Goal: Contribute content: Contribute content

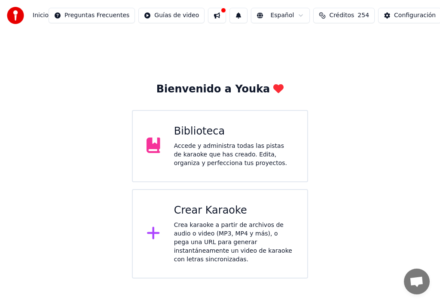
click at [232, 150] on div "Accede y administra todas las pistas de karaoke que has creado. Edita, organiza…" at bounding box center [233, 155] width 119 height 26
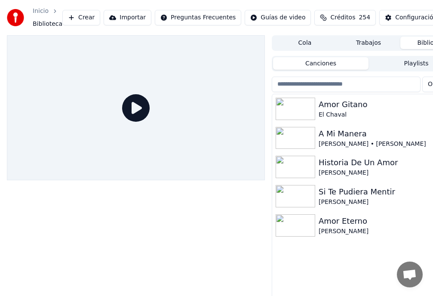
click at [345, 107] on div "Amor Gitano" at bounding box center [385, 104] width 134 height 12
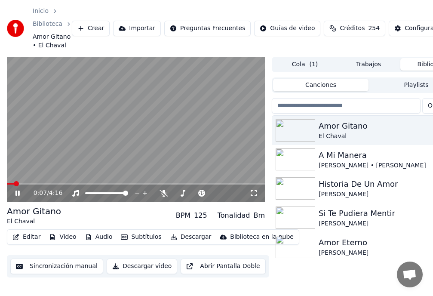
click at [17, 222] on div "El Chaval" at bounding box center [34, 221] width 54 height 9
click at [23, 236] on button "Editar" at bounding box center [26, 237] width 35 height 12
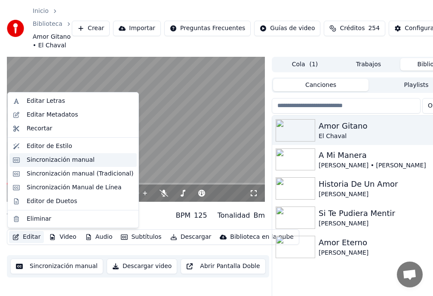
click at [46, 163] on div "Sincronización manual" at bounding box center [61, 160] width 68 height 9
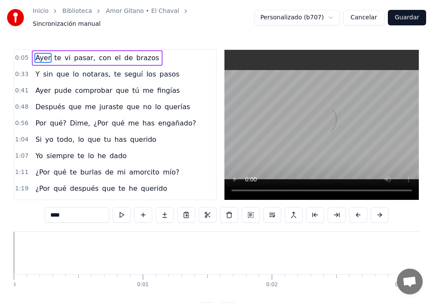
scroll to position [0, 620]
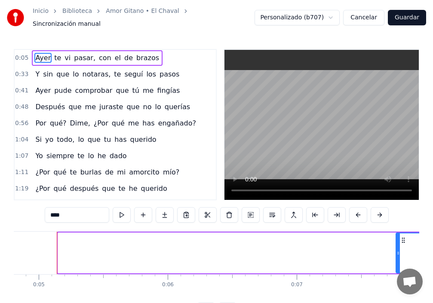
drag, startPoint x: 60, startPoint y: 257, endPoint x: 346, endPoint y: 277, distance: 287.4
click at [406, 277] on body "Inicio Biblioteca Amor Gitano • El Chaval Sincronización manual Personalizado (…" at bounding box center [216, 159] width 433 height 318
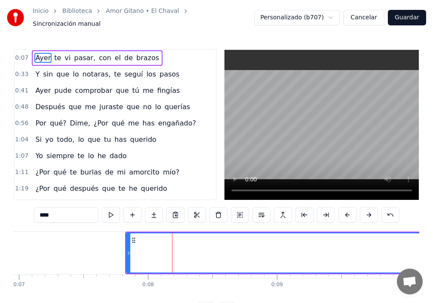
scroll to position [0, 964]
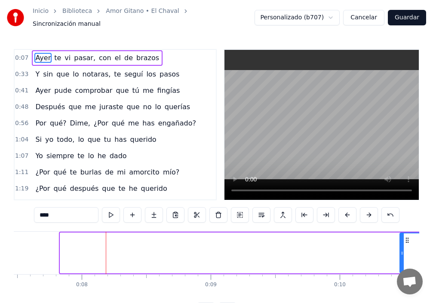
drag, startPoint x: 61, startPoint y: 252, endPoint x: 331, endPoint y: 209, distance: 272.5
click at [400, 254] on div at bounding box center [401, 252] width 3 height 39
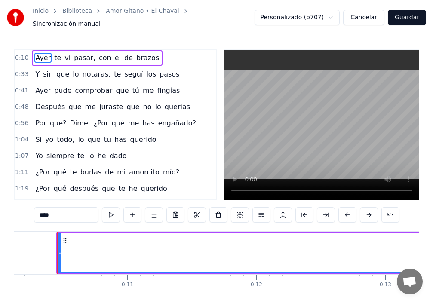
scroll to position [0, 1305]
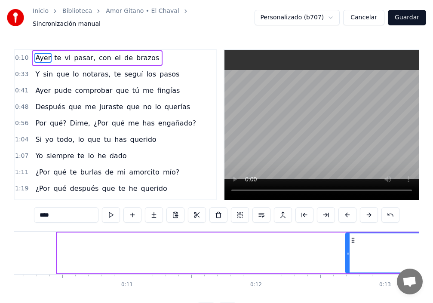
drag, startPoint x: 58, startPoint y: 251, endPoint x: 346, endPoint y: 259, distance: 288.5
click at [346, 259] on div at bounding box center [347, 252] width 3 height 39
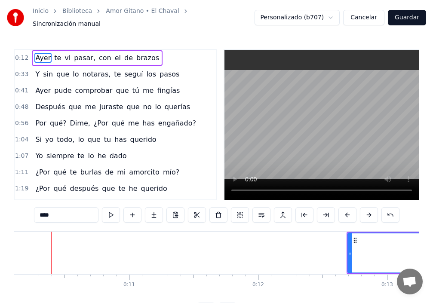
scroll to position [0, 1297]
drag, startPoint x: 358, startPoint y: 250, endPoint x: 440, endPoint y: 236, distance: 82.4
click at [433, 236] on html "Inicio Biblioteca Amor Gitano • El Chaval Sincronización manual Personalizado (…" at bounding box center [216, 166] width 433 height 332
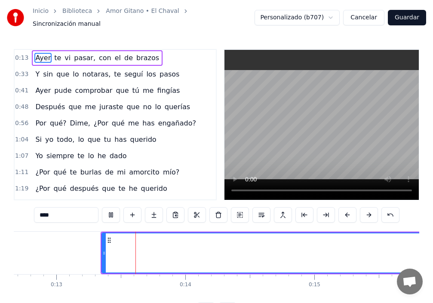
scroll to position [0, 1650]
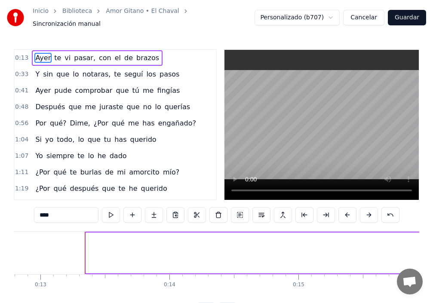
drag, startPoint x: 88, startPoint y: 246, endPoint x: 432, endPoint y: 250, distance: 343.9
click at [432, 250] on div "Inicio Biblioteca Amor Gitano • El Chaval Sincronización manual Personalizado (…" at bounding box center [216, 159] width 433 height 318
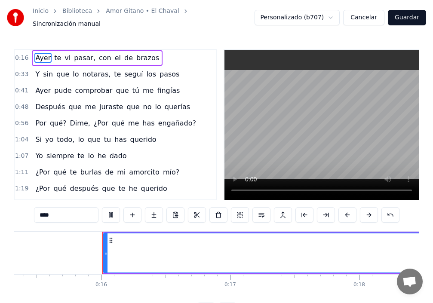
scroll to position [0, 1981]
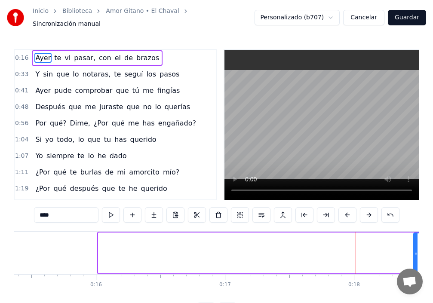
drag, startPoint x: 99, startPoint y: 251, endPoint x: 414, endPoint y: 248, distance: 315.1
click at [414, 250] on icon at bounding box center [415, 253] width 3 height 7
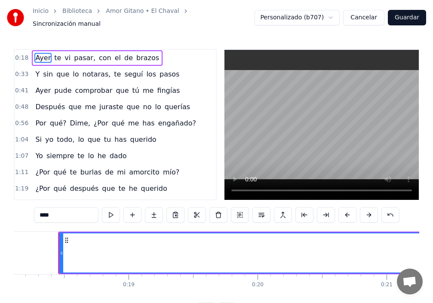
scroll to position [0, 2337]
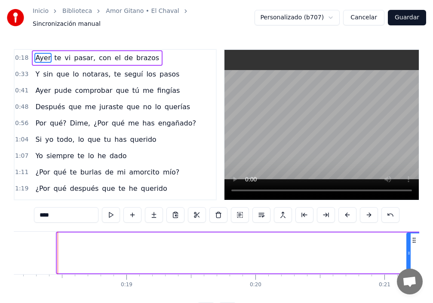
drag, startPoint x: 61, startPoint y: 249, endPoint x: 410, endPoint y: 239, distance: 349.6
click at [410, 239] on div at bounding box center [408, 252] width 3 height 39
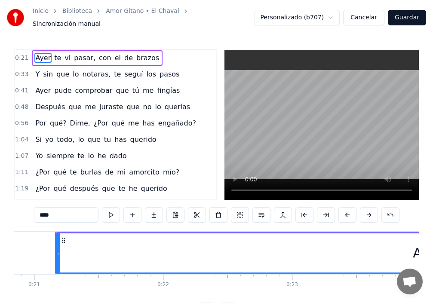
scroll to position [0, 2690]
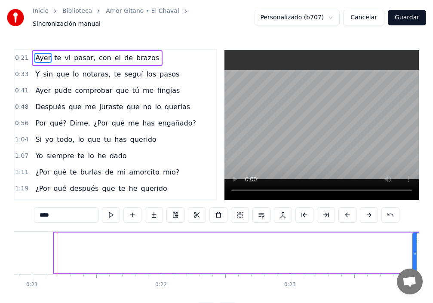
drag, startPoint x: 58, startPoint y: 245, endPoint x: 414, endPoint y: 239, distance: 356.4
click at [415, 240] on div at bounding box center [414, 252] width 3 height 39
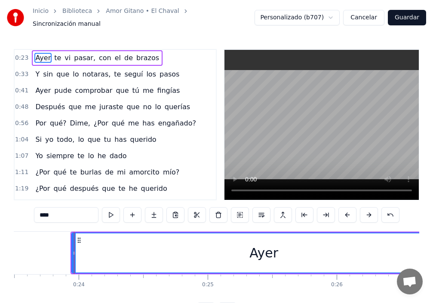
scroll to position [0, 3047]
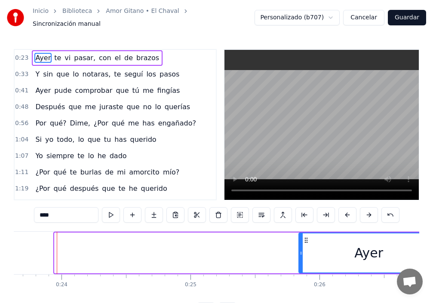
drag, startPoint x: 55, startPoint y: 248, endPoint x: 304, endPoint y: 245, distance: 248.9
click at [300, 259] on div at bounding box center [300, 252] width 3 height 39
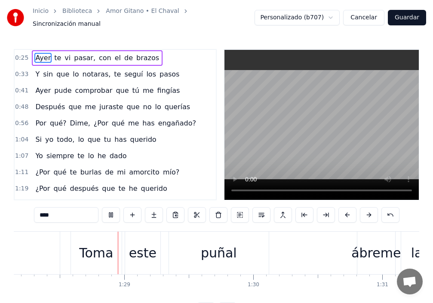
scroll to position [0, 11369]
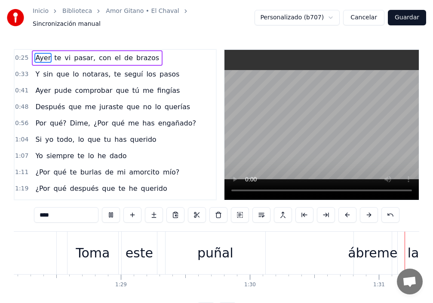
click at [276, 78] on video at bounding box center [321, 125] width 194 height 150
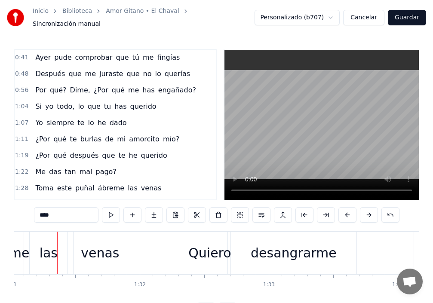
scroll to position [43, 0]
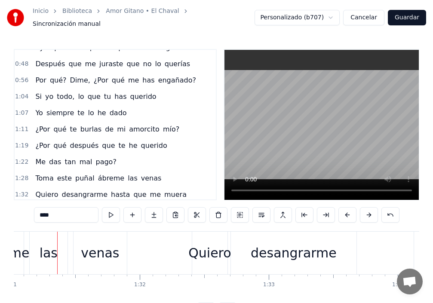
click at [61, 174] on span "este" at bounding box center [64, 178] width 16 height 10
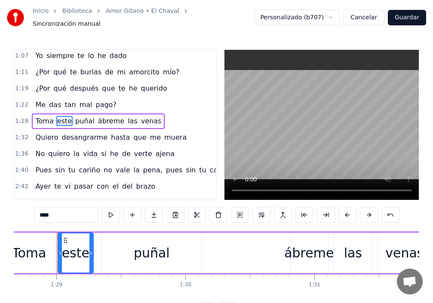
scroll to position [0, 11433]
click at [34, 210] on input "****" at bounding box center [66, 214] width 64 height 15
type input "***"
click at [165, 129] on div "1:32 Quiero desangrarme hasta que me muera" at bounding box center [115, 137] width 201 height 16
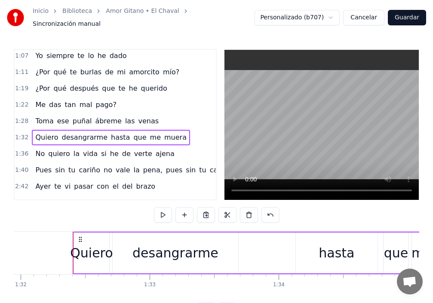
scroll to position [0, 11871]
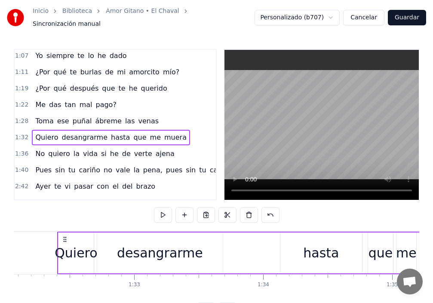
click at [45, 119] on span "Toma" at bounding box center [44, 121] width 20 height 10
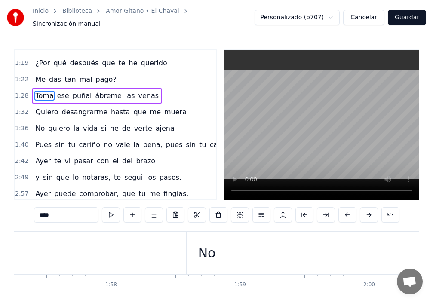
scroll to position [143, 0]
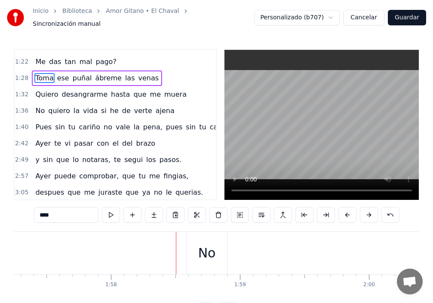
click at [103, 127] on span "no" at bounding box center [108, 127] width 10 height 10
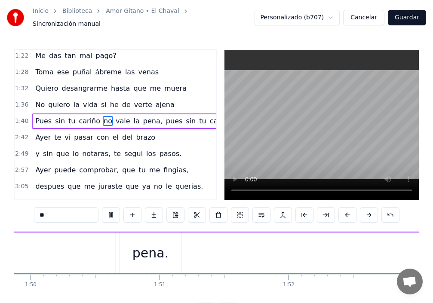
scroll to position [0, 14168]
click at [121, 248] on div "pena." at bounding box center [149, 253] width 61 height 41
type input "*****"
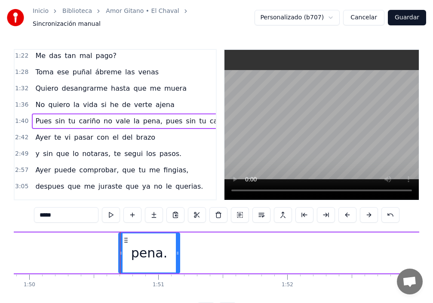
scroll to position [149, 57]
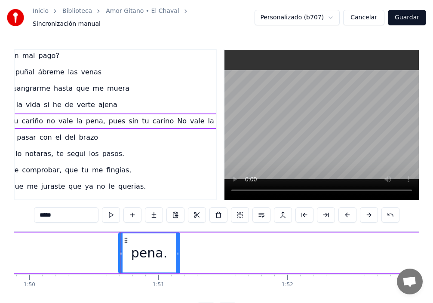
drag, startPoint x: 120, startPoint y: 248, endPoint x: 86, endPoint y: 240, distance: 34.7
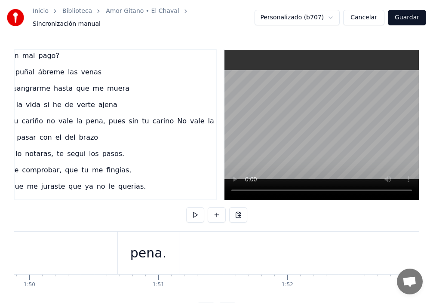
click at [129, 245] on div "pena." at bounding box center [148, 253] width 61 height 43
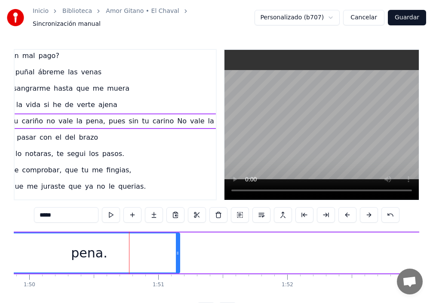
drag, startPoint x: 120, startPoint y: 250, endPoint x: 0, endPoint y: 254, distance: 120.0
click at [0, 254] on div "Inicio Biblioteca Amor Gitano • El Chaval Sincronización manual Personalizado (…" at bounding box center [216, 159] width 433 height 318
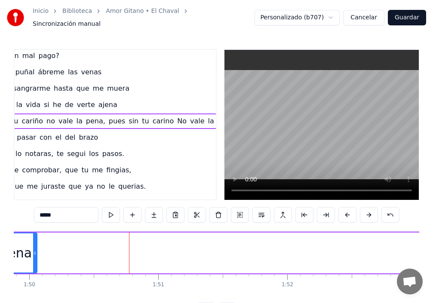
drag, startPoint x: 178, startPoint y: 251, endPoint x: 37, endPoint y: 251, distance: 141.4
click at [35, 251] on icon at bounding box center [34, 253] width 3 height 7
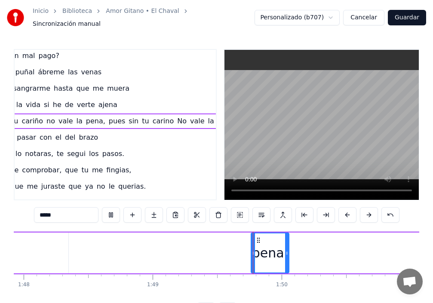
scroll to position [0, 14063]
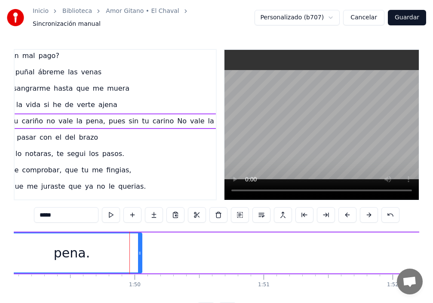
drag, startPoint x: 104, startPoint y: 253, endPoint x: 0, endPoint y: 237, distance: 105.6
click at [0, 237] on div "Inicio Biblioteca Amor Gitano • El Chaval Sincronización manual Personalizado (…" at bounding box center [216, 159] width 433 height 318
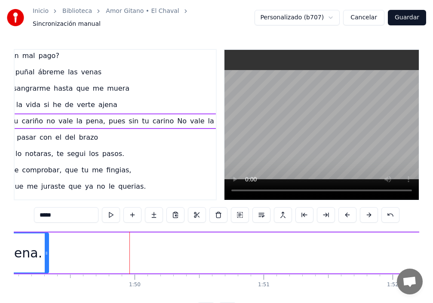
drag, startPoint x: 141, startPoint y: 252, endPoint x: 15, endPoint y: 246, distance: 126.1
click at [45, 248] on div at bounding box center [46, 252] width 3 height 39
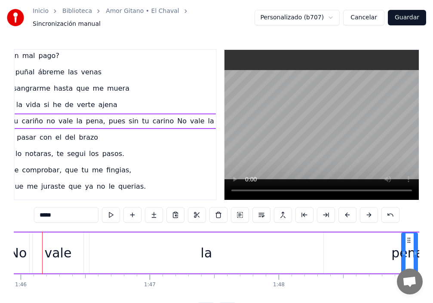
scroll to position [0, 13646]
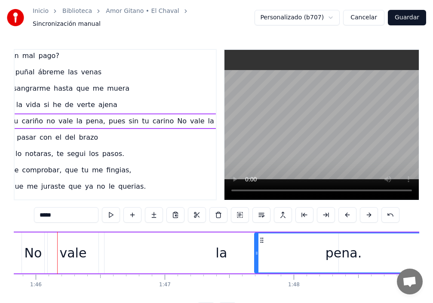
drag, startPoint x: 418, startPoint y: 249, endPoint x: 256, endPoint y: 257, distance: 162.2
click at [256, 257] on div at bounding box center [256, 252] width 3 height 39
click at [228, 250] on div "la" at bounding box center [221, 253] width 234 height 41
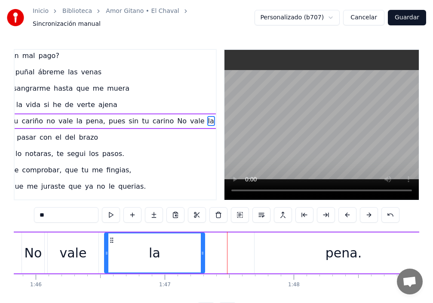
drag, startPoint x: 337, startPoint y: 240, endPoint x: 202, endPoint y: 240, distance: 135.0
click at [202, 240] on div at bounding box center [202, 252] width 3 height 39
click at [306, 252] on div "pena." at bounding box center [343, 253] width 178 height 41
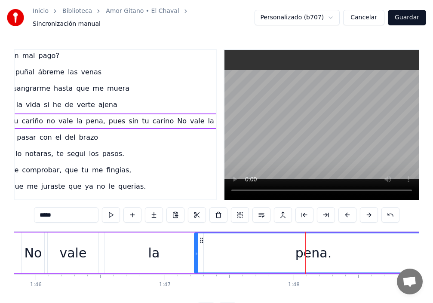
drag, startPoint x: 255, startPoint y: 253, endPoint x: 194, endPoint y: 253, distance: 61.0
click at [195, 253] on div at bounding box center [196, 252] width 3 height 39
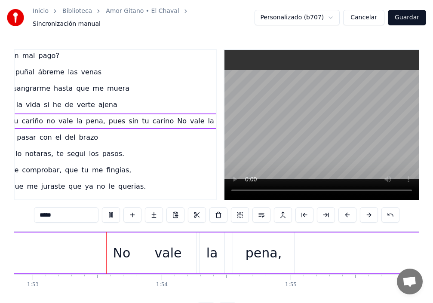
scroll to position [0, 14552]
click at [98, 101] on span "ajena" at bounding box center [108, 105] width 21 height 10
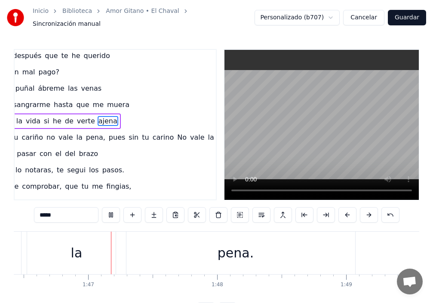
scroll to position [0, 13736]
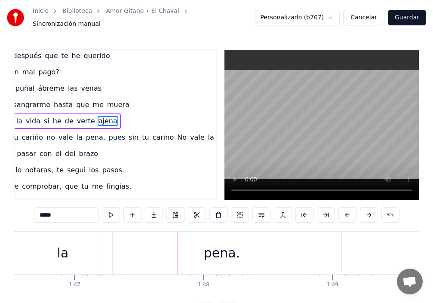
click at [128, 251] on div "pena." at bounding box center [221, 253] width 239 height 43
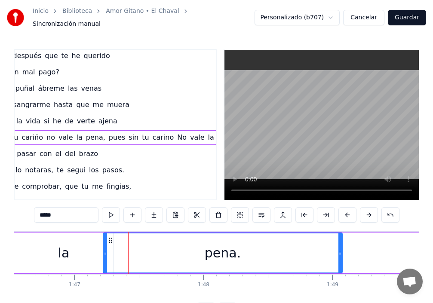
scroll to position [149, 57]
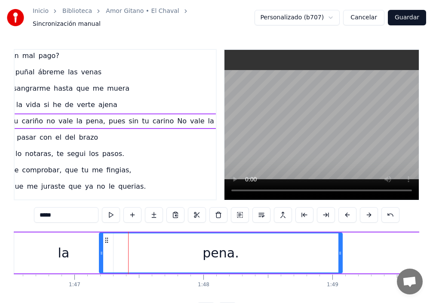
drag, startPoint x: 104, startPoint y: 247, endPoint x: 121, endPoint y: 250, distance: 17.0
click at [100, 250] on icon at bounding box center [101, 253] width 3 height 7
click at [336, 249] on div "pena." at bounding box center [219, 252] width 245 height 39
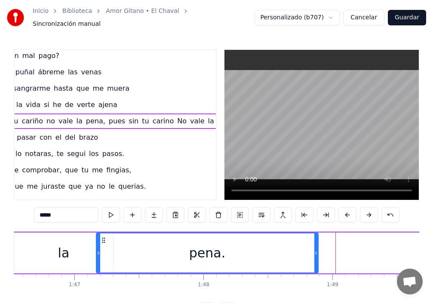
drag, startPoint x: 341, startPoint y: 248, endPoint x: 317, endPoint y: 248, distance: 24.1
click at [317, 250] on icon at bounding box center [315, 253] width 3 height 7
click at [43, 251] on div "la" at bounding box center [63, 253] width 99 height 41
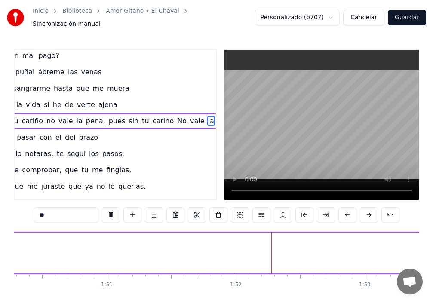
scroll to position [0, 14387]
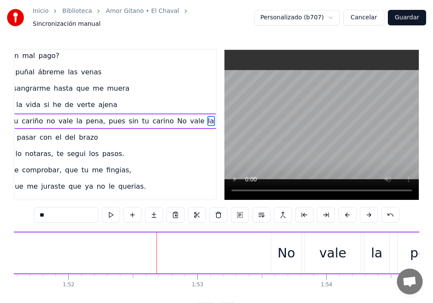
click at [288, 254] on div "No" at bounding box center [287, 252] width 18 height 19
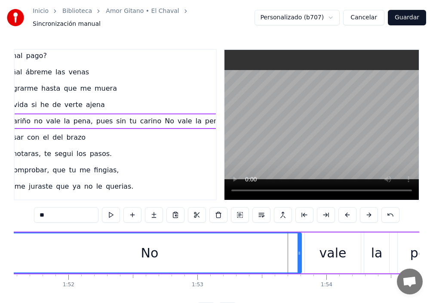
drag, startPoint x: 273, startPoint y: 249, endPoint x: 0, endPoint y: 242, distance: 273.4
click at [0, 242] on div "Inicio Biblioteca Amor Gitano • El Chaval Sincronización manual Personalizado (…" at bounding box center [216, 159] width 433 height 318
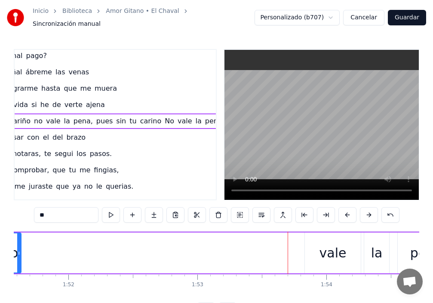
drag, startPoint x: 300, startPoint y: 249, endPoint x: 15, endPoint y: 256, distance: 285.5
click at [21, 250] on icon at bounding box center [18, 253] width 3 height 7
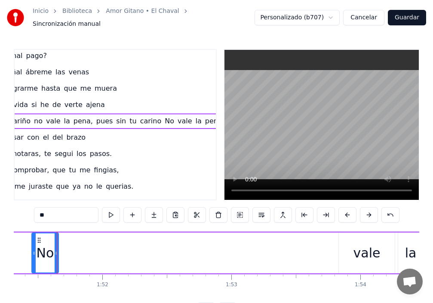
click at [341, 250] on div "vale" at bounding box center [367, 253] width 56 height 41
type input "****"
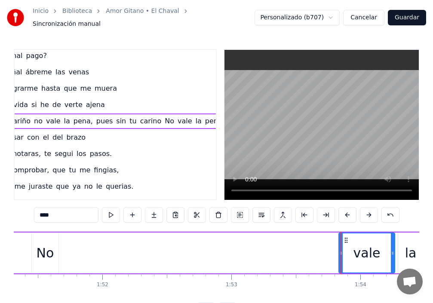
scroll to position [149, 85]
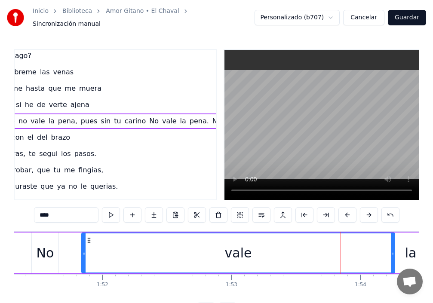
drag, startPoint x: 340, startPoint y: 249, endPoint x: 83, endPoint y: 257, distance: 257.1
click at [83, 257] on div at bounding box center [83, 252] width 3 height 39
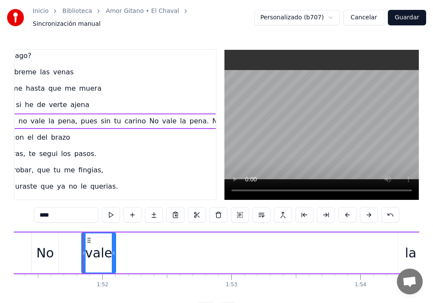
drag, startPoint x: 392, startPoint y: 249, endPoint x: 113, endPoint y: 257, distance: 279.1
click at [113, 257] on div at bounding box center [113, 252] width 3 height 39
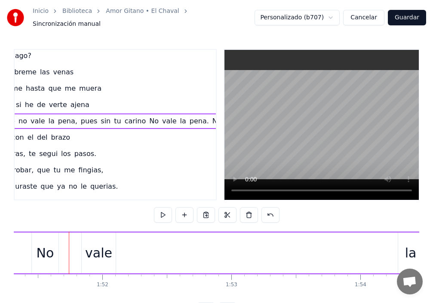
click at [47, 249] on div "No" at bounding box center [46, 252] width 18 height 19
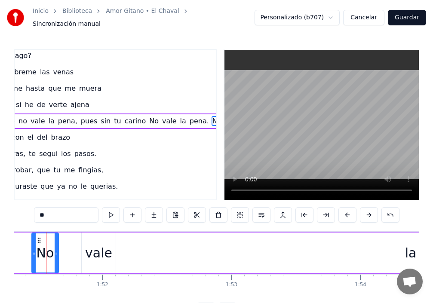
scroll to position [0, 14342]
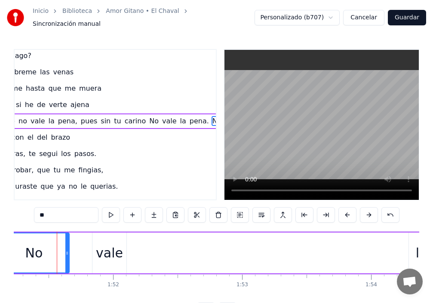
drag, startPoint x: 44, startPoint y: 246, endPoint x: 0, endPoint y: 232, distance: 45.9
click at [0, 232] on div "Inicio Biblioteca Amor Gitano • El Chaval Sincronización manual Personalizado (…" at bounding box center [216, 159] width 433 height 318
drag, startPoint x: 69, startPoint y: 248, endPoint x: 21, endPoint y: 250, distance: 47.3
click at [21, 250] on icon at bounding box center [20, 253] width 3 height 7
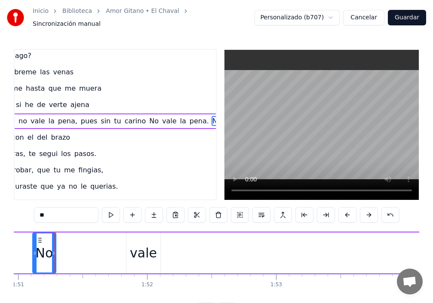
scroll to position [0, 14306]
click at [135, 249] on div "vale" at bounding box center [145, 252] width 27 height 19
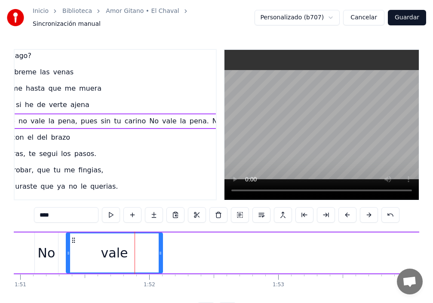
drag, startPoint x: 130, startPoint y: 249, endPoint x: 68, endPoint y: 249, distance: 62.3
click at [68, 253] on circle at bounding box center [68, 253] width 0 height 0
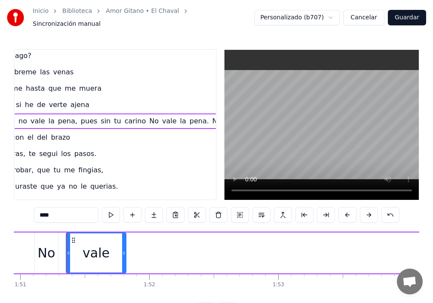
drag, startPoint x: 161, startPoint y: 248, endPoint x: 95, endPoint y: 249, distance: 65.8
click at [95, 249] on div "vale" at bounding box center [96, 252] width 59 height 39
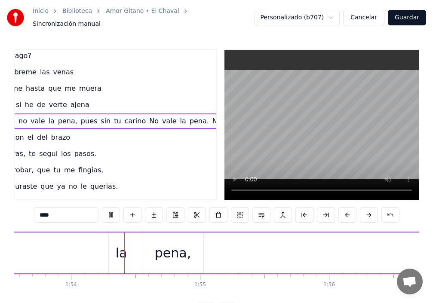
scroll to position [0, 14642]
click at [125, 247] on div "la" at bounding box center [121, 252] width 12 height 19
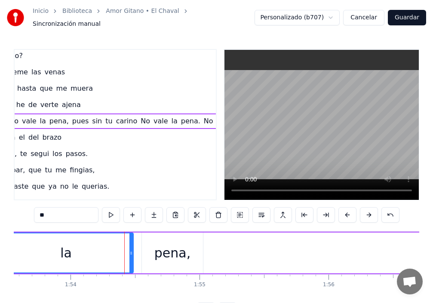
drag, startPoint x: 108, startPoint y: 248, endPoint x: 0, endPoint y: 242, distance: 108.5
click at [0, 242] on div "Inicio Biblioteca Amor Gitano • El Chaval Sincronización manual Personalizado (…" at bounding box center [216, 159] width 433 height 318
drag, startPoint x: 133, startPoint y: 249, endPoint x: 13, endPoint y: 249, distance: 119.9
click at [13, 249] on div "Inicio Biblioteca Amor Gitano • El Chaval Sincronización manual Personalizado (…" at bounding box center [216, 159] width 433 height 318
click at [174, 254] on div "pena," at bounding box center [172, 252] width 36 height 19
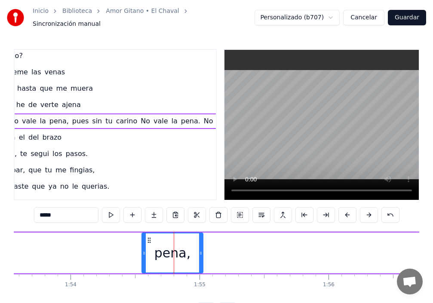
scroll to position [149, 114]
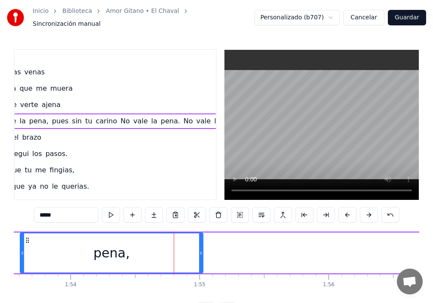
drag, startPoint x: 143, startPoint y: 251, endPoint x: 0, endPoint y: 252, distance: 142.7
click at [0, 252] on div "Inicio Biblioteca Amor Gitano • El Chaval Sincronización manual Personalizado (…" at bounding box center [216, 159] width 433 height 318
drag, startPoint x: 203, startPoint y: 248, endPoint x: 165, endPoint y: 239, distance: 39.8
click at [151, 239] on div "pena," at bounding box center [101, 253] width 205 height 41
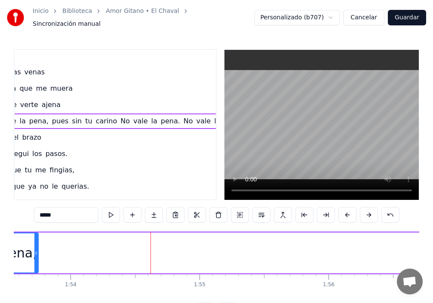
drag, startPoint x: 201, startPoint y: 248, endPoint x: 37, endPoint y: 239, distance: 163.5
click at [34, 240] on div at bounding box center [35, 252] width 3 height 39
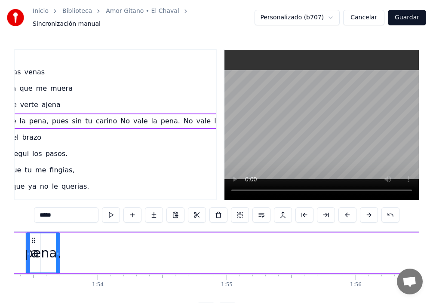
click at [183, 116] on span "No" at bounding box center [188, 121] width 11 height 10
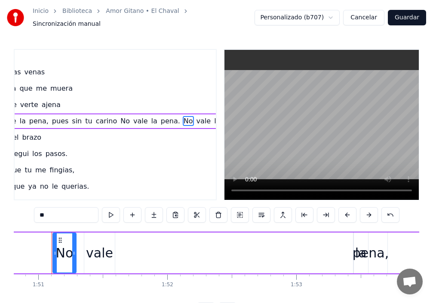
scroll to position [0, 14283]
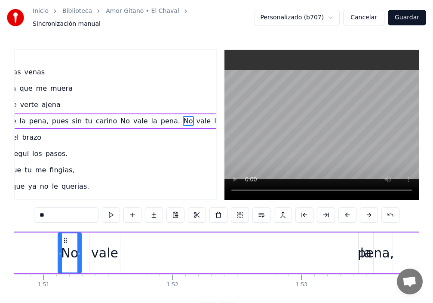
click at [367, 244] on div "pena," at bounding box center [376, 252] width 36 height 19
type input "*****"
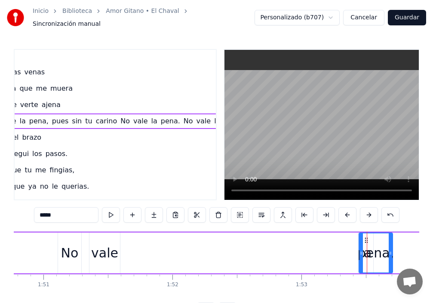
drag, startPoint x: 370, startPoint y: 252, endPoint x: 364, endPoint y: 252, distance: 6.0
click at [370, 253] on div "pena," at bounding box center [376, 252] width 36 height 19
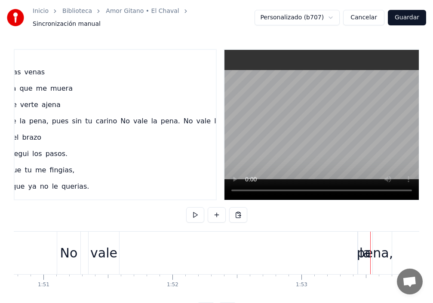
click at [373, 249] on div "pena," at bounding box center [375, 252] width 36 height 19
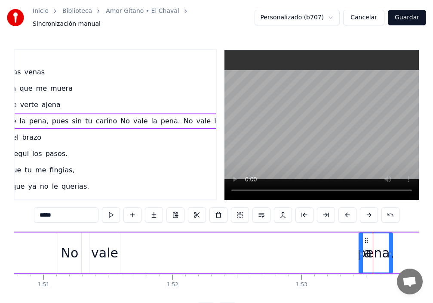
click at [366, 257] on div "pena," at bounding box center [376, 252] width 36 height 19
click at [364, 251] on div "pena," at bounding box center [376, 252] width 36 height 19
drag, startPoint x: 359, startPoint y: 244, endPoint x: 383, endPoint y: 242, distance: 23.7
click at [383, 242] on div at bounding box center [384, 252] width 3 height 39
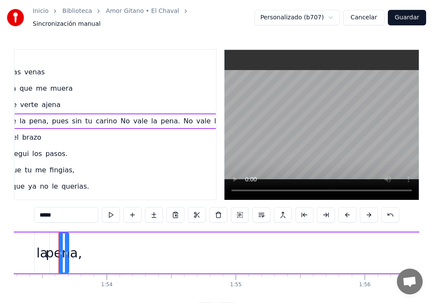
scroll to position [0, 14608]
click at [46, 254] on div "la" at bounding box center [40, 253] width 15 height 41
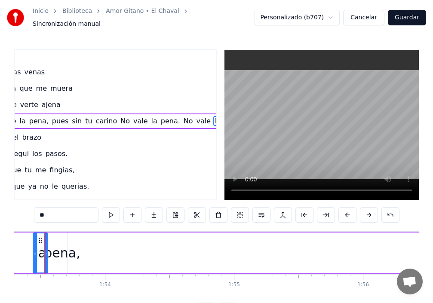
scroll to position [0, 14596]
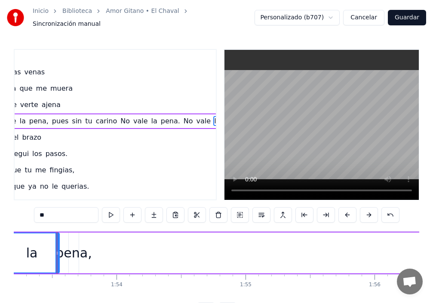
drag, startPoint x: 48, startPoint y: 247, endPoint x: 6, endPoint y: 249, distance: 41.8
click at [6, 249] on div "Inicio Biblioteca Amor Gitano • El Chaval Sincronización manual Personalizado (…" at bounding box center [216, 159] width 433 height 318
drag, startPoint x: 58, startPoint y: 236, endPoint x: 15, endPoint y: 245, distance: 44.8
click at [13, 245] on div "Inicio Biblioteca Amor Gitano • El Chaval Sincronización manual Personalizado (…" at bounding box center [216, 159] width 433 height 318
click at [69, 243] on div "pena," at bounding box center [73, 252] width 36 height 19
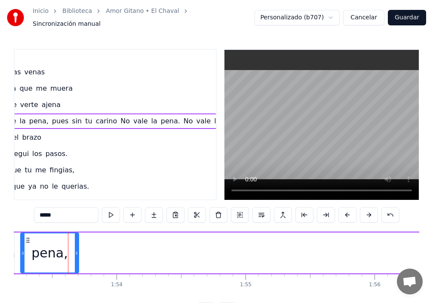
drag, startPoint x: 70, startPoint y: 241, endPoint x: 21, endPoint y: 246, distance: 48.4
click at [21, 246] on div at bounding box center [22, 252] width 3 height 39
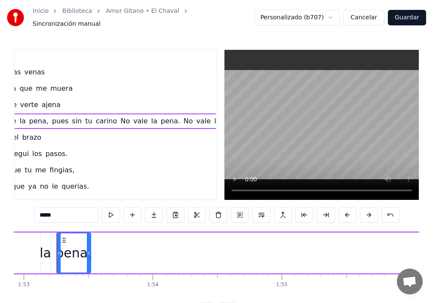
drag, startPoint x: 114, startPoint y: 246, endPoint x: 90, endPoint y: 247, distance: 24.1
click at [90, 250] on icon at bounding box center [88, 253] width 3 height 7
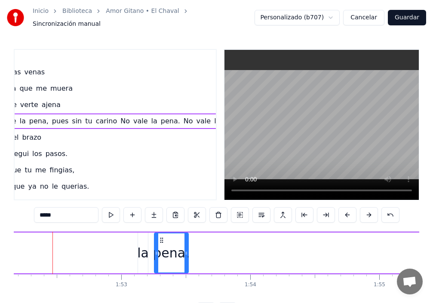
scroll to position [0, 14458]
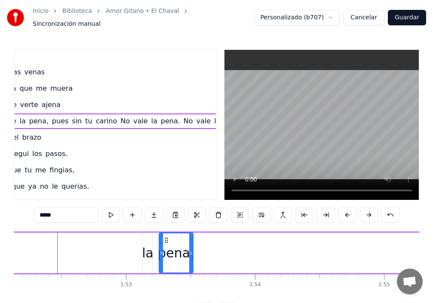
click at [149, 258] on div "la" at bounding box center [148, 252] width 12 height 19
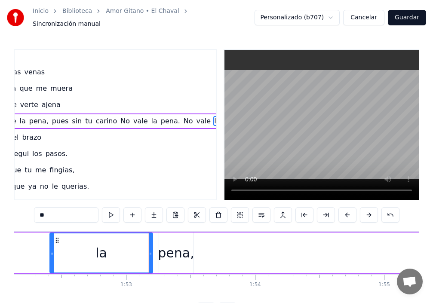
drag, startPoint x: 145, startPoint y: 257, endPoint x: 52, endPoint y: 256, distance: 92.8
click at [52, 256] on div at bounding box center [51, 252] width 3 height 39
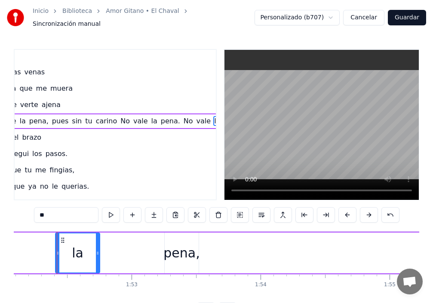
drag, startPoint x: 157, startPoint y: 247, endPoint x: 98, endPoint y: 248, distance: 58.9
click at [98, 250] on icon at bounding box center [97, 253] width 3 height 7
drag, startPoint x: 57, startPoint y: 247, endPoint x: 52, endPoint y: 245, distance: 5.0
click at [52, 250] on icon at bounding box center [52, 253] width 3 height 7
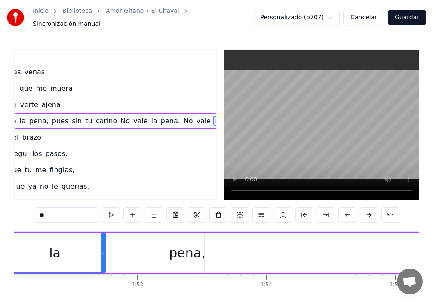
drag, startPoint x: 52, startPoint y: 245, endPoint x: 0, endPoint y: 246, distance: 52.0
click at [0, 246] on div "Inicio Biblioteca Amor Gitano • El Chaval Sincronización manual Personalizado (…" at bounding box center [216, 159] width 433 height 318
drag, startPoint x: 105, startPoint y: 245, endPoint x: 138, endPoint y: 244, distance: 33.5
click at [19, 255] on div at bounding box center [18, 252] width 3 height 39
click at [179, 251] on div "pena," at bounding box center [187, 252] width 36 height 19
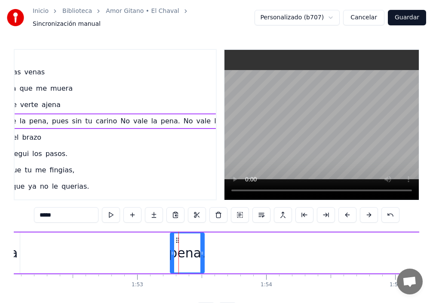
scroll to position [0, 14409]
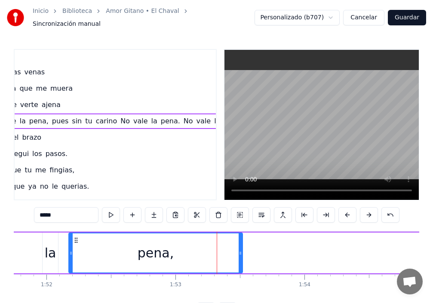
drag, startPoint x: 209, startPoint y: 242, endPoint x: 69, endPoint y: 251, distance: 140.0
click at [69, 251] on div at bounding box center [70, 252] width 3 height 39
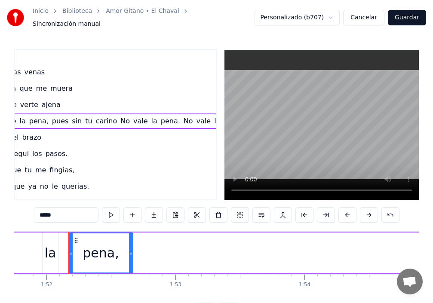
drag, startPoint x: 242, startPoint y: 245, endPoint x: 110, endPoint y: 253, distance: 131.8
click at [130, 254] on div at bounding box center [130, 252] width 3 height 39
click at [160, 116] on span "pena." at bounding box center [170, 121] width 21 height 10
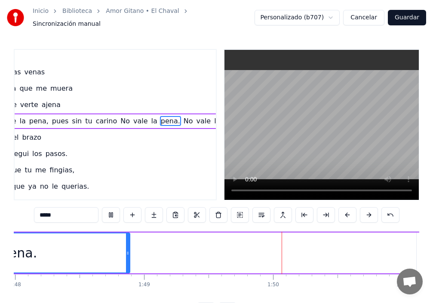
scroll to position [0, 14109]
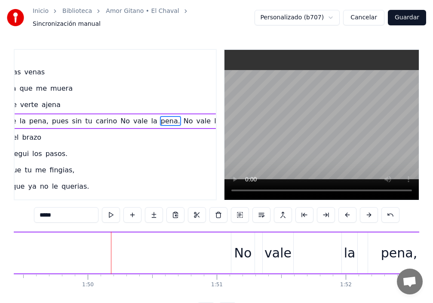
click at [233, 254] on div "No" at bounding box center [242, 253] width 23 height 41
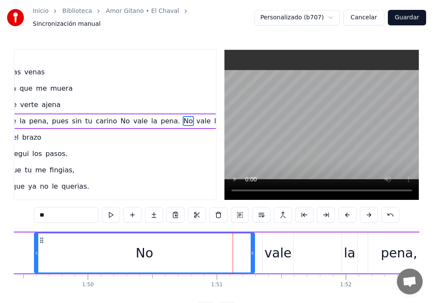
drag, startPoint x: 232, startPoint y: 254, endPoint x: 53, endPoint y: 257, distance: 178.8
click at [37, 256] on div at bounding box center [36, 252] width 3 height 39
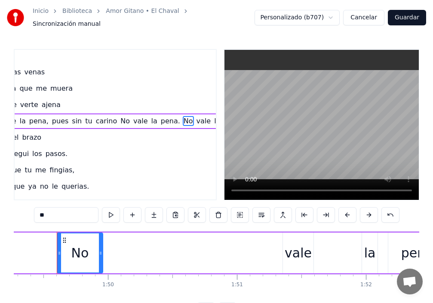
drag, startPoint x: 273, startPoint y: 250, endPoint x: 101, endPoint y: 251, distance: 171.9
click at [101, 251] on icon at bounding box center [100, 253] width 3 height 7
click at [300, 251] on div "vale" at bounding box center [298, 252] width 27 height 19
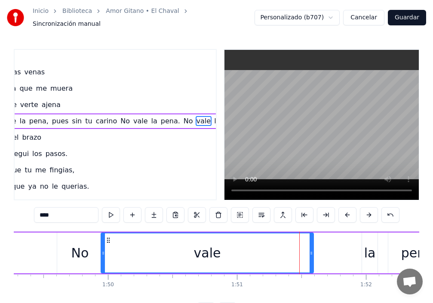
drag, startPoint x: 283, startPoint y: 250, endPoint x: 101, endPoint y: 266, distance: 182.5
click at [101, 266] on div at bounding box center [102, 252] width 3 height 39
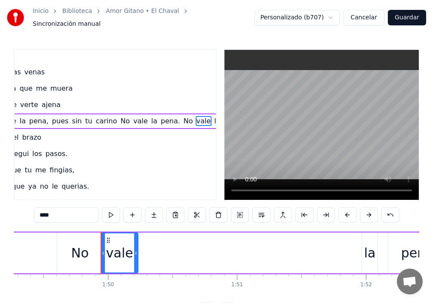
drag, startPoint x: 312, startPoint y: 251, endPoint x: 137, endPoint y: 263, distance: 175.8
click at [137, 263] on div at bounding box center [135, 252] width 3 height 39
click at [374, 253] on div "la" at bounding box center [370, 252] width 12 height 19
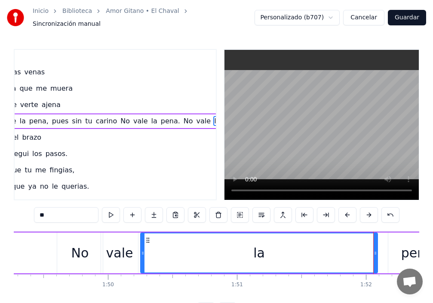
drag, startPoint x: 363, startPoint y: 255, endPoint x: 142, endPoint y: 272, distance: 222.0
click at [142, 272] on div "[DATE] te vi pasar, con el de brazos Y sin que lo notaras, te seguí los pasos […" at bounding box center [216, 263] width 405 height 64
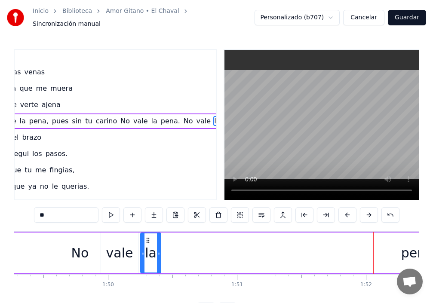
drag, startPoint x: 377, startPoint y: 249, endPoint x: 157, endPoint y: 262, distance: 220.4
click at [160, 260] on div at bounding box center [158, 252] width 3 height 39
click at [389, 251] on div "pena," at bounding box center [419, 253] width 62 height 41
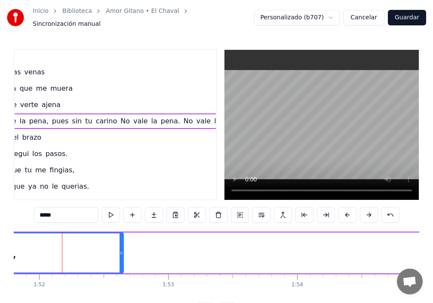
scroll to position [0, 14421]
drag, startPoint x: 390, startPoint y: 250, endPoint x: 3, endPoint y: 247, distance: 386.8
click at [10, 242] on div "Inicio Biblioteca Amor Gitano • El Chaval Sincronización manual Personalizado (…" at bounding box center [216, 159] width 433 height 318
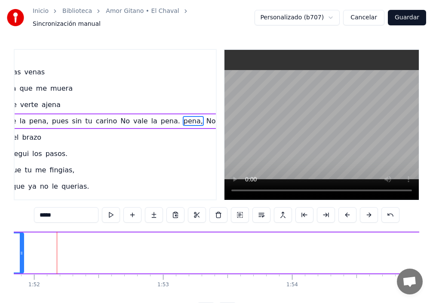
drag, startPoint x: 117, startPoint y: 248, endPoint x: 22, endPoint y: 254, distance: 95.1
click at [22, 254] on div at bounding box center [21, 252] width 3 height 39
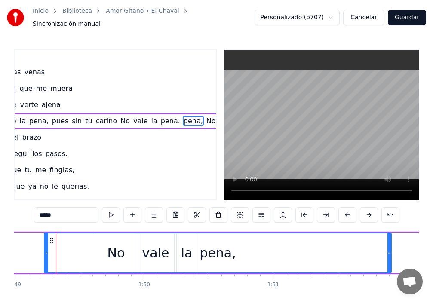
scroll to position [0, 14052]
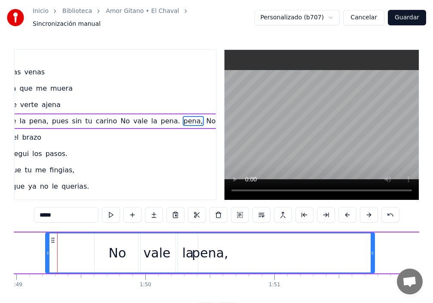
drag, startPoint x: 390, startPoint y: 251, endPoint x: 203, endPoint y: 244, distance: 187.1
click at [372, 243] on div at bounding box center [371, 252] width 3 height 39
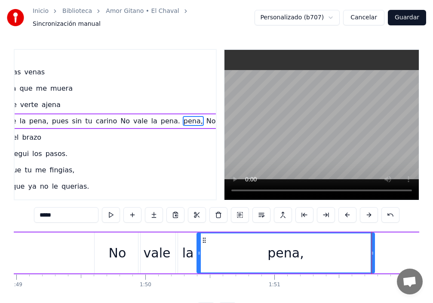
drag, startPoint x: 46, startPoint y: 250, endPoint x: 198, endPoint y: 260, distance: 152.1
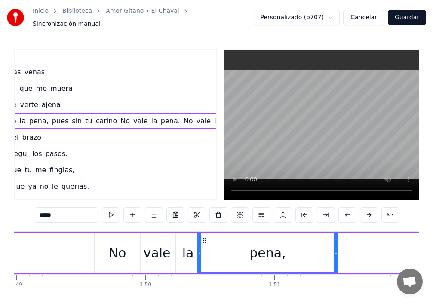
drag, startPoint x: 374, startPoint y: 246, endPoint x: 337, endPoint y: 247, distance: 36.5
click at [337, 250] on icon at bounding box center [335, 253] width 3 height 7
click at [122, 248] on div "No" at bounding box center [118, 252] width 18 height 19
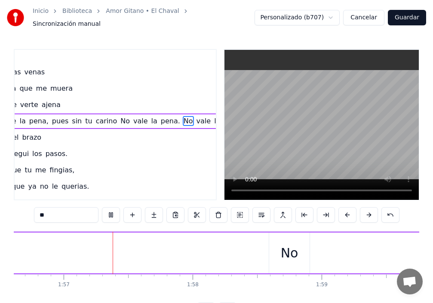
scroll to position [0, 15039]
click at [281, 260] on div "No" at bounding box center [286, 253] width 40 height 41
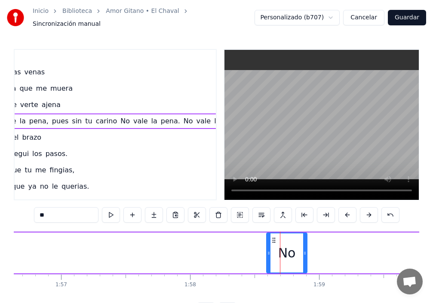
scroll to position [149, 126]
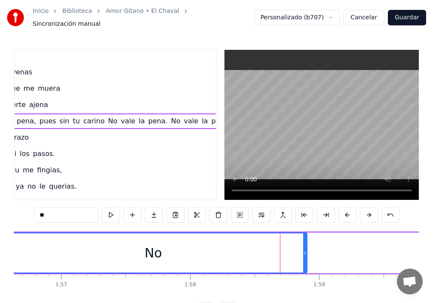
drag, startPoint x: 267, startPoint y: 252, endPoint x: 0, endPoint y: 247, distance: 267.0
click at [0, 247] on div "Inicio Biblioteca Amor Gitano • El Chaval Sincronización manual Personalizado (…" at bounding box center [216, 159] width 433 height 318
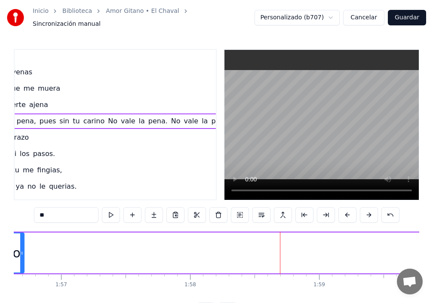
drag, startPoint x: 306, startPoint y: 248, endPoint x: 113, endPoint y: 236, distance: 192.9
click at [22, 256] on div at bounding box center [21, 252] width 3 height 39
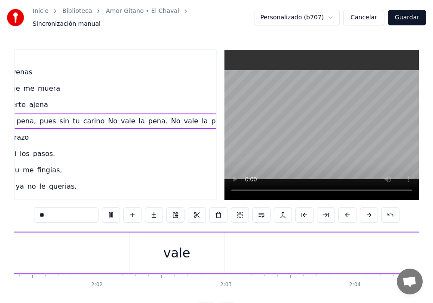
scroll to position [0, 15674]
click at [176, 253] on div "vale" at bounding box center [150, 253] width 95 height 41
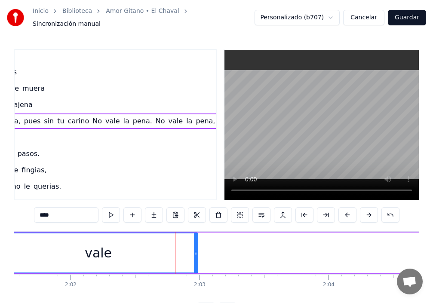
drag, startPoint x: 104, startPoint y: 249, endPoint x: 0, endPoint y: 227, distance: 106.7
click at [0, 216] on div "Inicio Biblioteca Amor Gitano • El Chaval Sincronización manual Personalizado (…" at bounding box center [216, 159] width 433 height 318
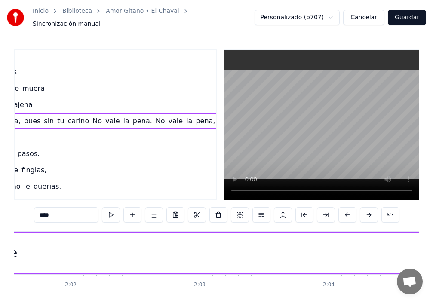
drag, startPoint x: 196, startPoint y: 251, endPoint x: 9, endPoint y: 247, distance: 187.5
click at [7, 246] on div "Inicio Biblioteca Amor Gitano • El Chaval Sincronización manual Personalizado (…" at bounding box center [216, 159] width 433 height 318
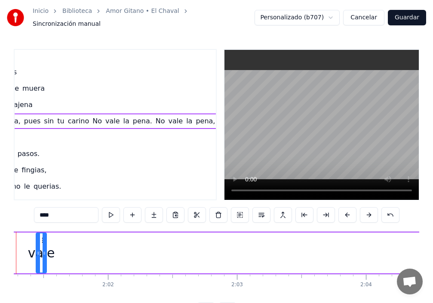
scroll to position [0, 15596]
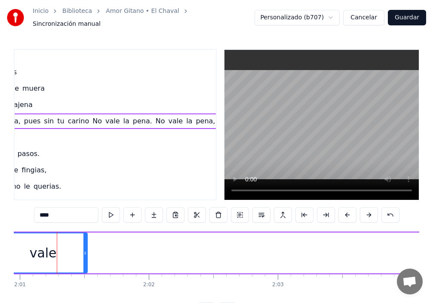
drag, startPoint x: 78, startPoint y: 247, endPoint x: 3, endPoint y: 249, distance: 75.7
click at [0, 251] on div "Inicio Biblioteca Amor Gitano • El Chaval Sincronización manual Personalizado (…" at bounding box center [216, 159] width 433 height 318
drag, startPoint x: 86, startPoint y: 250, endPoint x: 143, endPoint y: 219, distance: 64.8
click at [19, 250] on icon at bounding box center [18, 253] width 3 height 7
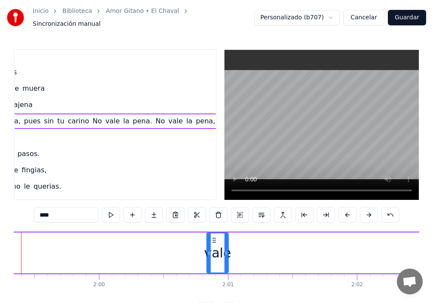
scroll to position [0, 15352]
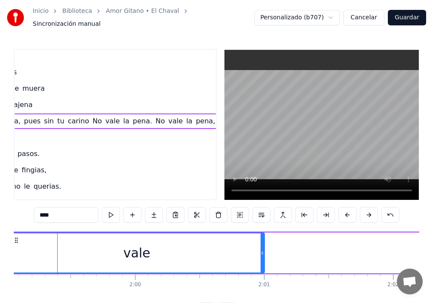
drag, startPoint x: 244, startPoint y: 250, endPoint x: 0, endPoint y: 244, distance: 243.8
click at [0, 243] on div "Inicio Biblioteca Amor Gitano • El Chaval Sincronización manual Personalizado (…" at bounding box center [216, 159] width 433 height 318
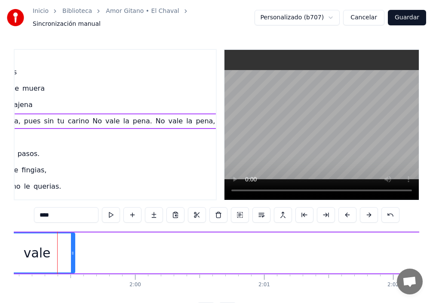
drag, startPoint x: 263, startPoint y: 248, endPoint x: 95, endPoint y: 233, distance: 168.7
click at [71, 242] on div at bounding box center [72, 252] width 3 height 39
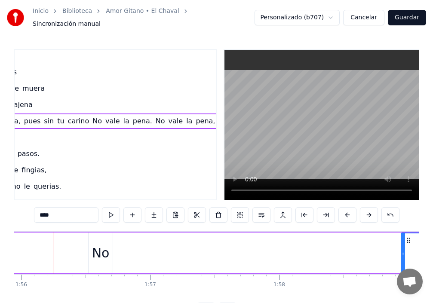
scroll to position [0, 14945]
click at [97, 254] on div "No" at bounding box center [105, 252] width 18 height 19
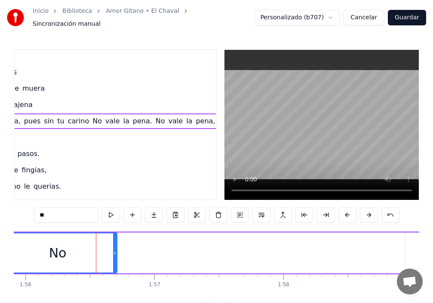
drag, startPoint x: 95, startPoint y: 253, endPoint x: 0, endPoint y: 251, distance: 94.6
click at [0, 251] on div "Inicio Biblioteca Amor Gitano • El Chaval Sincronización manual Personalizado (…" at bounding box center [216, 159] width 433 height 318
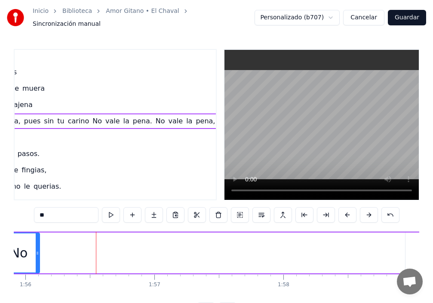
drag, startPoint x: 115, startPoint y: 247, endPoint x: 39, endPoint y: 243, distance: 76.6
click at [36, 250] on icon at bounding box center [37, 253] width 3 height 7
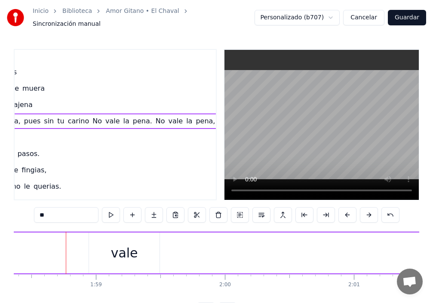
scroll to position [0, 15270]
click at [144, 242] on div "vale" at bounding box center [115, 253] width 70 height 41
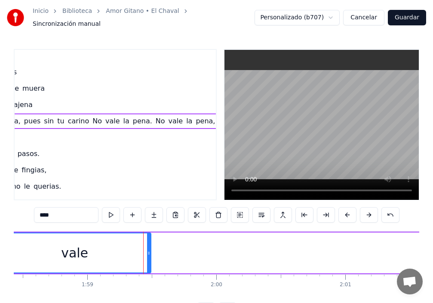
drag, startPoint x: 82, startPoint y: 249, endPoint x: 12, endPoint y: 248, distance: 69.6
click at [0, 248] on div "Inicio Biblioteca Amor Gitano • El Chaval Sincronización manual Personalizado (…" at bounding box center [216, 159] width 433 height 318
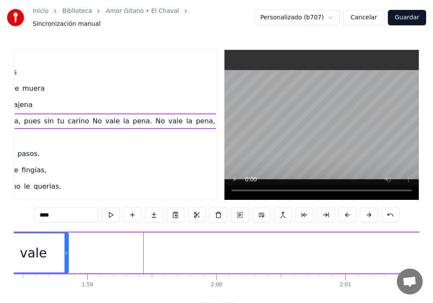
drag, startPoint x: 150, startPoint y: 248, endPoint x: 30, endPoint y: 242, distance: 119.7
click at [64, 244] on div at bounding box center [65, 252] width 3 height 39
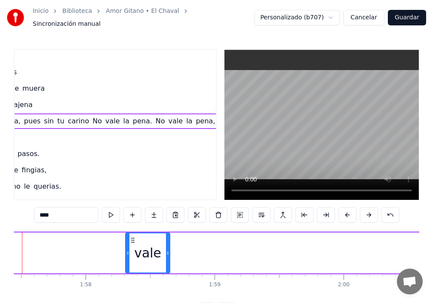
scroll to position [0, 15108]
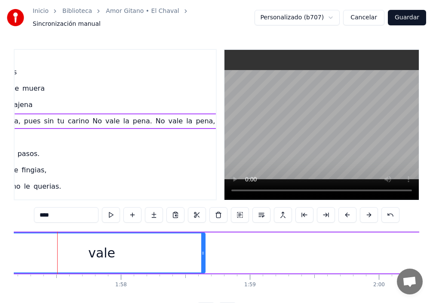
drag, startPoint x: 163, startPoint y: 251, endPoint x: 0, endPoint y: 242, distance: 163.5
click at [0, 242] on div "Inicio Biblioteca Amor Gitano • El Chaval Sincronización manual Personalizado (…" at bounding box center [216, 159] width 433 height 318
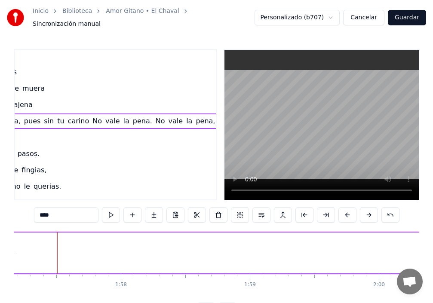
drag, startPoint x: 204, startPoint y: 250, endPoint x: 4, endPoint y: 245, distance: 199.5
click at [4, 245] on div "Inicio Biblioteca Amor Gitano • El Chaval Sincronización manual Personalizado (…" at bounding box center [216, 159] width 433 height 318
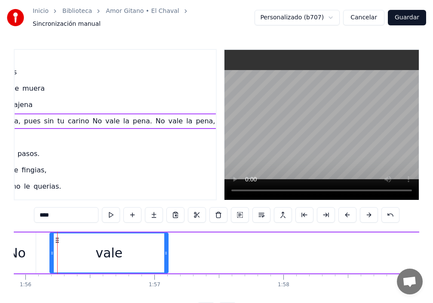
drag, startPoint x: 161, startPoint y: 254, endPoint x: 47, endPoint y: 248, distance: 114.4
click at [50, 250] on div at bounding box center [51, 252] width 3 height 39
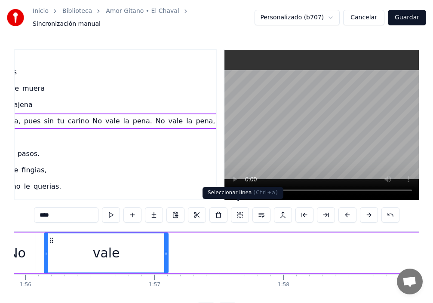
scroll to position [0, 14932]
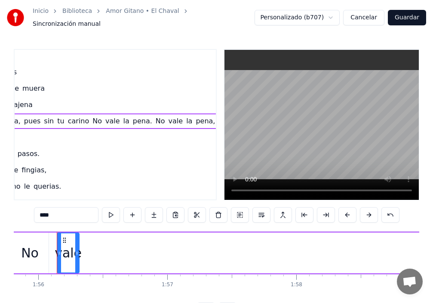
drag, startPoint x: 181, startPoint y: 252, endPoint x: 79, endPoint y: 251, distance: 101.9
click at [79, 251] on icon at bounding box center [76, 253] width 3 height 7
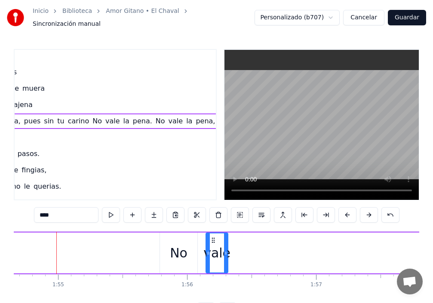
scroll to position [0, 14783]
click at [172, 254] on div "No" at bounding box center [180, 252] width 18 height 19
type input "**"
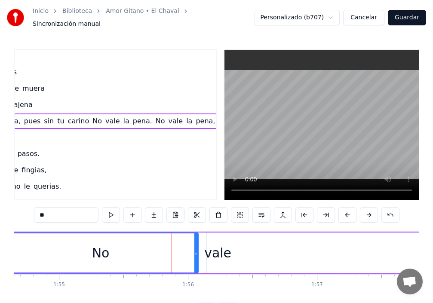
drag, startPoint x: 161, startPoint y: 254, endPoint x: 3, endPoint y: 239, distance: 158.9
click at [3, 239] on div "Inicio Biblioteca Amor Gitano • El Chaval Sincronización manual Personalizado (…" at bounding box center [216, 159] width 433 height 318
drag, startPoint x: 198, startPoint y: 250, endPoint x: 156, endPoint y: 245, distance: 42.8
click at [156, 245] on div "No" at bounding box center [100, 253] width 196 height 41
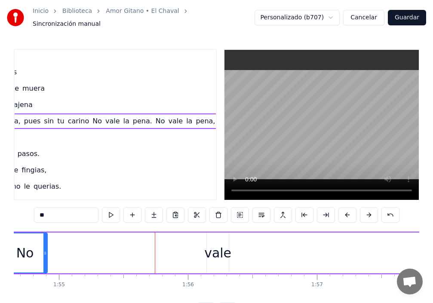
drag, startPoint x: 198, startPoint y: 246, endPoint x: 47, endPoint y: 250, distance: 150.9
click at [47, 250] on icon at bounding box center [44, 253] width 3 height 7
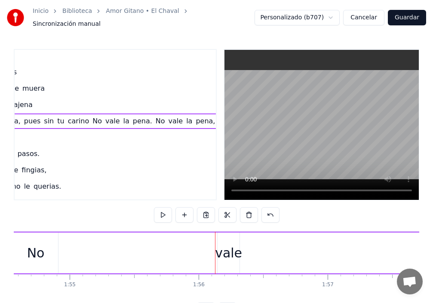
click at [225, 243] on div "vale" at bounding box center [228, 252] width 27 height 19
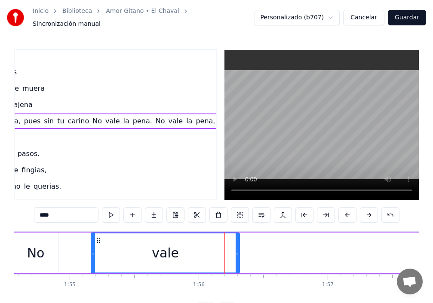
drag, startPoint x: 218, startPoint y: 241, endPoint x: 86, endPoint y: 250, distance: 132.3
click at [92, 250] on div at bounding box center [93, 252] width 3 height 39
drag, startPoint x: 240, startPoint y: 247, endPoint x: 179, endPoint y: 243, distance: 60.7
click at [113, 244] on div "vale" at bounding box center [162, 253] width 155 height 41
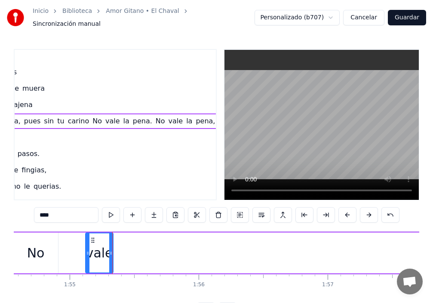
drag, startPoint x: 239, startPoint y: 242, endPoint x: 113, endPoint y: 238, distance: 126.4
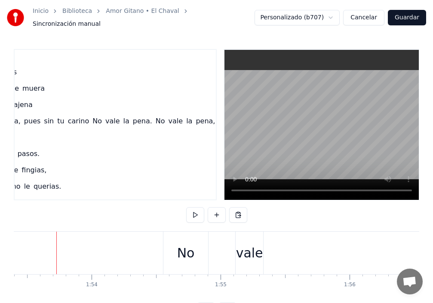
scroll to position [0, 14620]
click at [191, 251] on div "No" at bounding box center [187, 252] width 18 height 19
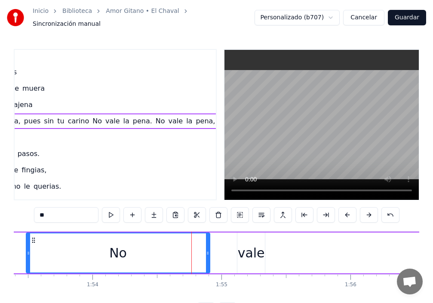
drag, startPoint x: 166, startPoint y: 249, endPoint x: 28, endPoint y: 236, distance: 139.5
click at [28, 236] on div at bounding box center [28, 252] width 3 height 39
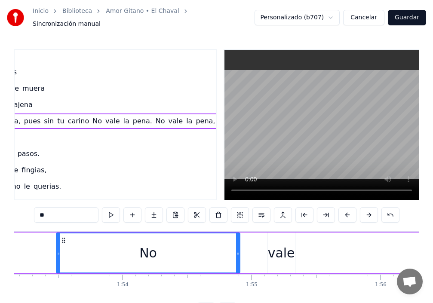
drag, startPoint x: 240, startPoint y: 252, endPoint x: 126, endPoint y: 250, distance: 113.9
click at [102, 246] on div "No" at bounding box center [148, 253] width 184 height 41
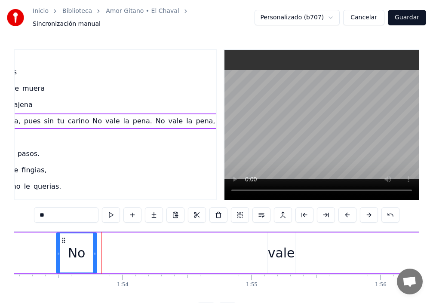
drag, startPoint x: 239, startPoint y: 249, endPoint x: 96, endPoint y: 251, distance: 143.1
click at [96, 251] on icon at bounding box center [94, 253] width 3 height 7
click at [280, 245] on div "vale" at bounding box center [281, 252] width 27 height 19
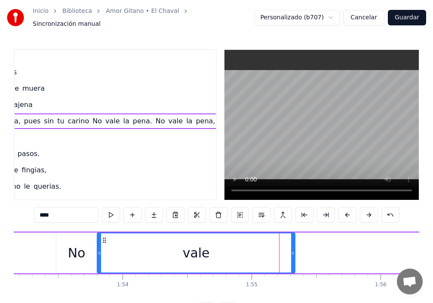
drag, startPoint x: 269, startPoint y: 249, endPoint x: 99, endPoint y: 257, distance: 170.4
click at [99, 257] on div at bounding box center [99, 252] width 3 height 39
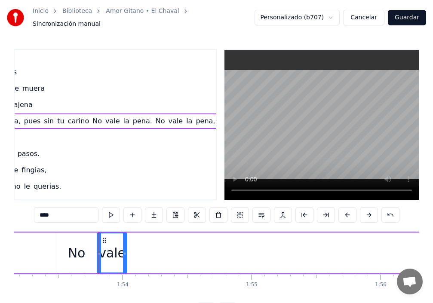
drag, startPoint x: 294, startPoint y: 249, endPoint x: 107, endPoint y: 253, distance: 186.6
click at [126, 254] on div at bounding box center [124, 252] width 3 height 39
click at [86, 250] on div "No" at bounding box center [76, 253] width 40 height 41
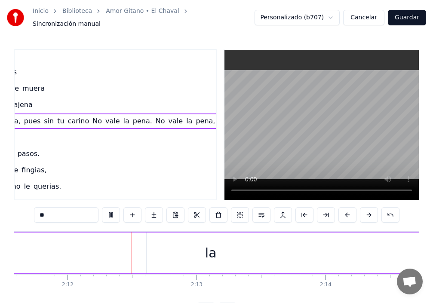
scroll to position [0, 16973]
click at [210, 251] on div "la" at bounding box center [204, 253] width 128 height 41
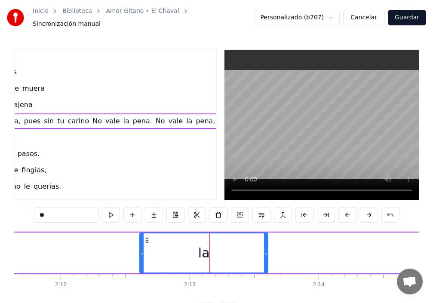
scroll to position [149, 150]
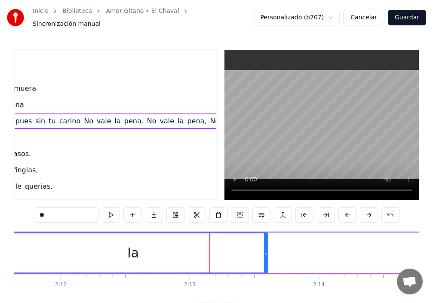
drag, startPoint x: 141, startPoint y: 248, endPoint x: 214, endPoint y: 233, distance: 74.6
click at [0, 242] on div "Inicio Biblioteca Amor Gitano • El Chaval Sincronización manual Personalizado (…" at bounding box center [216, 159] width 433 height 318
drag, startPoint x: 268, startPoint y: 251, endPoint x: 234, endPoint y: 240, distance: 35.3
click at [234, 240] on div "la" at bounding box center [133, 253] width 270 height 41
click at [268, 250] on icon at bounding box center [266, 253] width 3 height 7
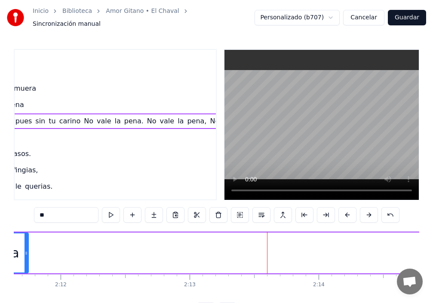
drag, startPoint x: 268, startPoint y: 247, endPoint x: 145, endPoint y: 236, distance: 123.5
click at [25, 250] on icon at bounding box center [25, 253] width 3 height 7
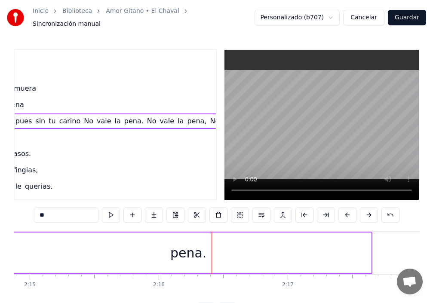
scroll to position [0, 17545]
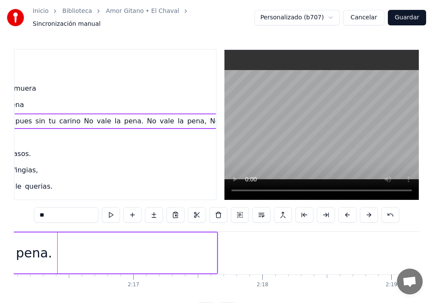
drag, startPoint x: 216, startPoint y: 249, endPoint x: 194, endPoint y: 248, distance: 21.9
click at [194, 248] on div "pena." at bounding box center [33, 253] width 365 height 41
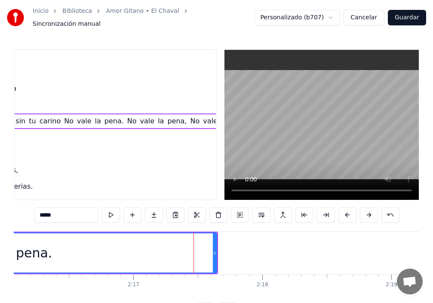
scroll to position [149, 171]
click at [200, 248] on div "pena." at bounding box center [34, 252] width 364 height 39
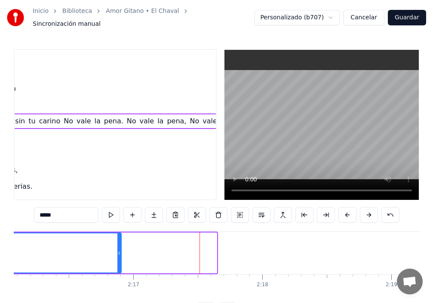
drag, startPoint x: 215, startPoint y: 246, endPoint x: 119, endPoint y: 247, distance: 95.4
click at [119, 250] on icon at bounding box center [118, 253] width 3 height 7
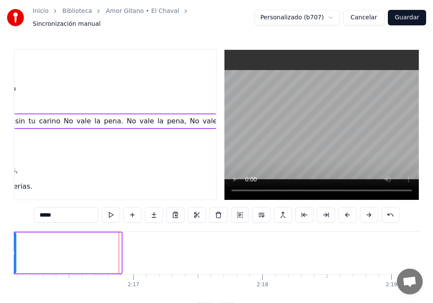
drag, startPoint x: 117, startPoint y: 246, endPoint x: 17, endPoint y: 304, distance: 115.7
click at [17, 303] on html "Inicio Biblioteca Amor Gitano • El Chaval Sincronización manual Personalizado (…" at bounding box center [216, 166] width 433 height 332
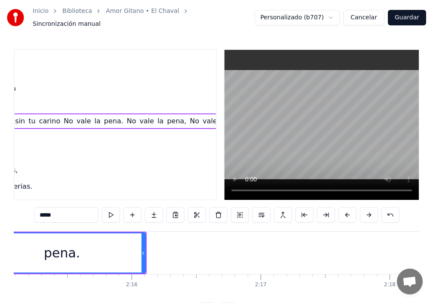
scroll to position [0, 17302]
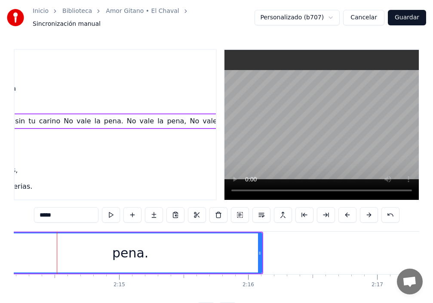
drag, startPoint x: 70, startPoint y: 243, endPoint x: 104, endPoint y: 254, distance: 35.3
click at [0, 254] on div "Inicio Biblioteca Amor Gitano • El Chaval Sincronización manual Personalizado (…" at bounding box center [216, 159] width 433 height 318
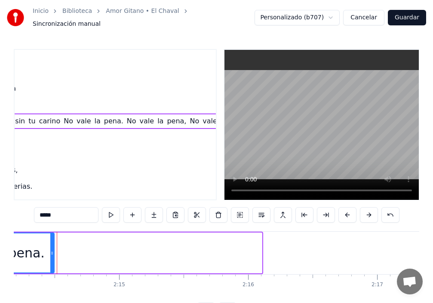
drag, startPoint x: 261, startPoint y: 246, endPoint x: 44, endPoint y: 239, distance: 217.2
click at [50, 245] on div at bounding box center [51, 252] width 3 height 39
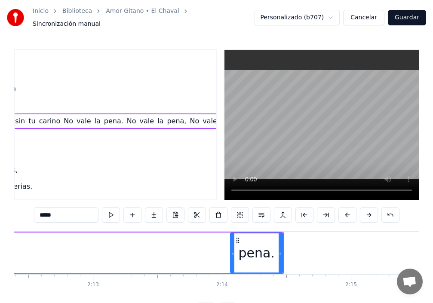
scroll to position [0, 17058]
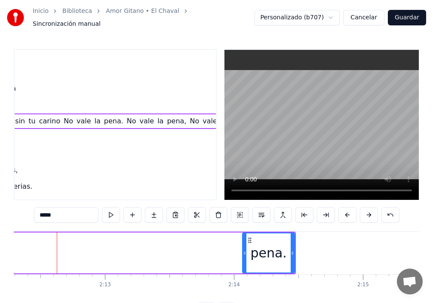
click at [252, 251] on div "pena." at bounding box center [268, 252] width 51 height 39
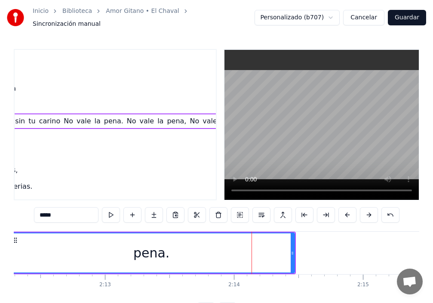
drag, startPoint x: 244, startPoint y: 248, endPoint x: 6, endPoint y: 248, distance: 238.1
click at [6, 248] on div "Inicio Biblioteca Amor Gitano • El Chaval Sincronización manual Personalizado (…" at bounding box center [216, 159] width 433 height 318
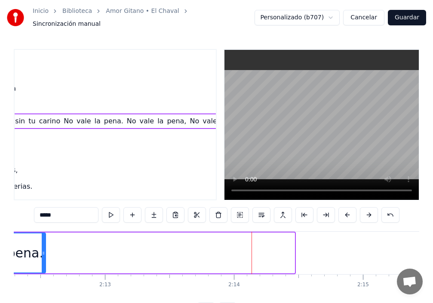
drag, startPoint x: 294, startPoint y: 248, endPoint x: 37, endPoint y: 240, distance: 257.6
click at [45, 250] on icon at bounding box center [43, 253] width 3 height 7
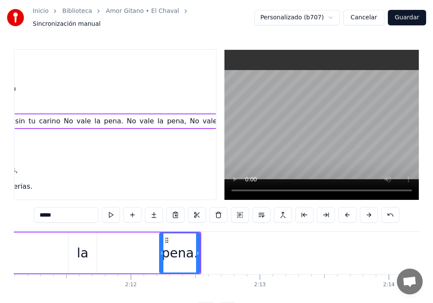
scroll to position [0, 16814]
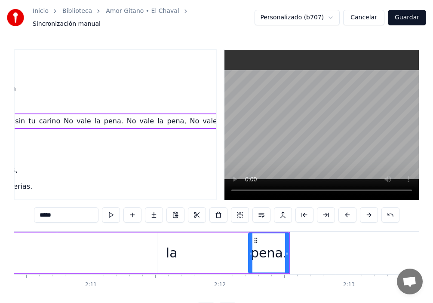
click at [169, 254] on div "la" at bounding box center [172, 252] width 12 height 19
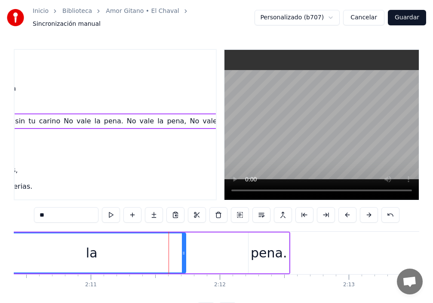
drag, startPoint x: 160, startPoint y: 248, endPoint x: 11, endPoint y: 227, distance: 150.1
click at [0, 222] on div "Inicio Biblioteca Amor Gitano • El Chaval Sincronización manual Personalizado (…" at bounding box center [216, 159] width 433 height 318
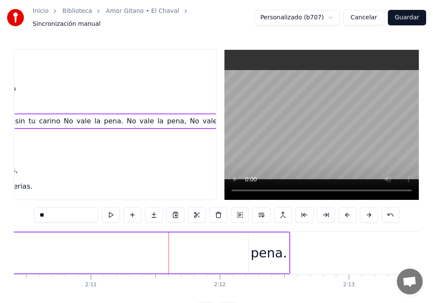
drag, startPoint x: 185, startPoint y: 244, endPoint x: 12, endPoint y: 247, distance: 172.8
click at [12, 247] on div "Inicio Biblioteca Amor Gitano • El Chaval Sincronización manual Personalizado (…" at bounding box center [216, 159] width 433 height 318
click at [277, 245] on div "pena." at bounding box center [269, 252] width 36 height 19
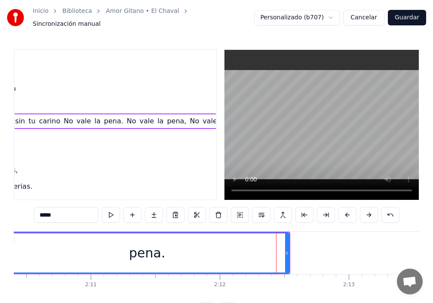
drag, startPoint x: 251, startPoint y: 248, endPoint x: 9, endPoint y: 250, distance: 242.0
click at [9, 250] on div "Inicio Biblioteca Amor Gitano • El Chaval Sincronización manual Personalizado (…" at bounding box center [216, 159] width 433 height 318
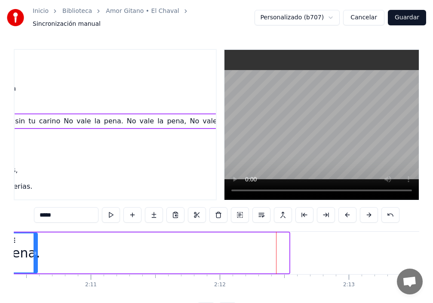
drag, startPoint x: 288, startPoint y: 246, endPoint x: 37, endPoint y: 256, distance: 251.6
click at [37, 256] on div at bounding box center [35, 252] width 3 height 39
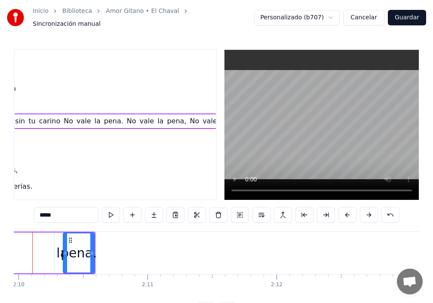
scroll to position [0, 16733]
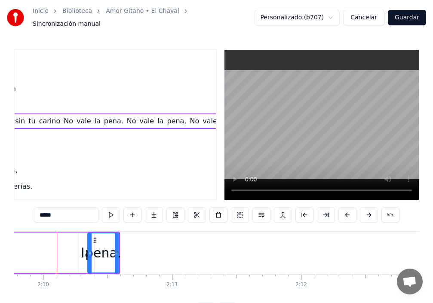
click at [81, 256] on div "la" at bounding box center [86, 253] width 15 height 41
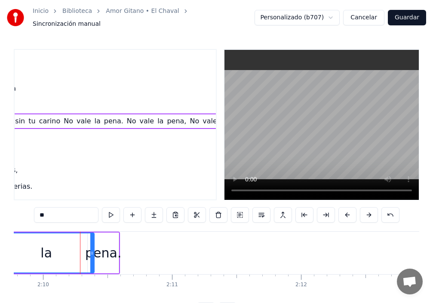
drag, startPoint x: 81, startPoint y: 255, endPoint x: 0, endPoint y: 253, distance: 80.8
click at [0, 253] on div "Inicio Biblioteca Amor Gitano • El Chaval Sincronización manual Personalizado (…" at bounding box center [216, 159] width 433 height 318
drag, startPoint x: 93, startPoint y: 251, endPoint x: 24, endPoint y: 249, distance: 68.8
click at [1, 251] on div "Inicio Biblioteca Amor Gitano • El Chaval Sincronización manual Personalizado (…" at bounding box center [216, 159] width 433 height 318
click at [96, 253] on div "pena." at bounding box center [103, 252] width 36 height 19
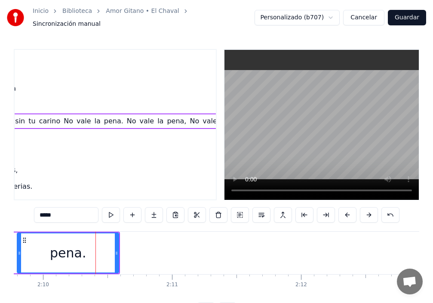
drag, startPoint x: 89, startPoint y: 253, endPoint x: 14, endPoint y: 248, distance: 75.0
click at [18, 248] on div at bounding box center [19, 252] width 3 height 39
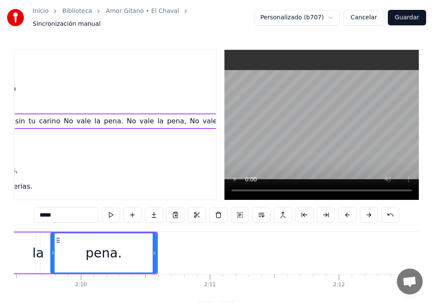
scroll to position [0, 16689]
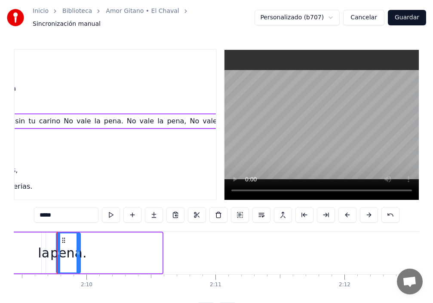
drag, startPoint x: 161, startPoint y: 251, endPoint x: 61, endPoint y: 251, distance: 99.7
click at [77, 254] on div at bounding box center [78, 252] width 3 height 39
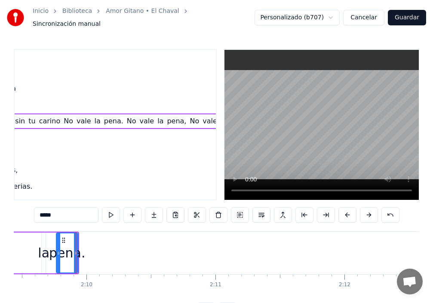
click at [46, 254] on div "la" at bounding box center [44, 252] width 12 height 19
type input "**"
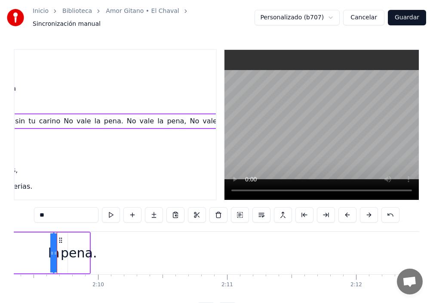
drag, startPoint x: 54, startPoint y: 254, endPoint x: 0, endPoint y: 248, distance: 54.1
click at [0, 248] on div "Inicio Biblioteca Amor Gitano • El Chaval Sincronización manual Personalizado (…" at bounding box center [216, 159] width 433 height 318
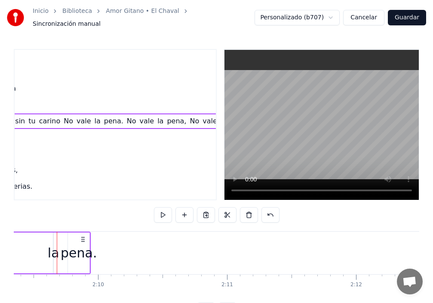
click at [53, 251] on div "la" at bounding box center [54, 252] width 12 height 19
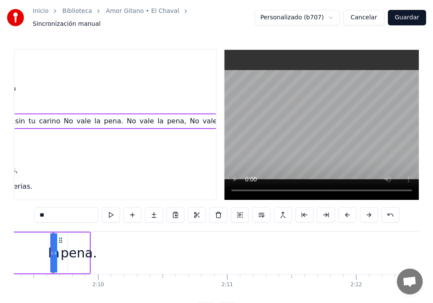
scroll to position [0, 16673]
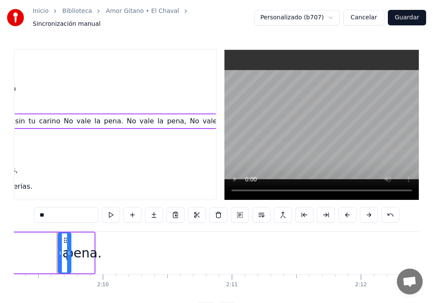
click at [66, 252] on div "la" at bounding box center [64, 252] width 12 height 39
drag, startPoint x: 60, startPoint y: 250, endPoint x: 0, endPoint y: 250, distance: 59.7
click at [0, 250] on div "Inicio Biblioteca Amor Gitano • El Chaval Sincronización manual Personalizado (…" at bounding box center [216, 159] width 433 height 318
drag, startPoint x: 69, startPoint y: 247, endPoint x: 16, endPoint y: 247, distance: 53.3
click at [13, 247] on div "Inicio Biblioteca Amor Gitano • El Chaval Sincronización manual Personalizado (…" at bounding box center [216, 159] width 433 height 318
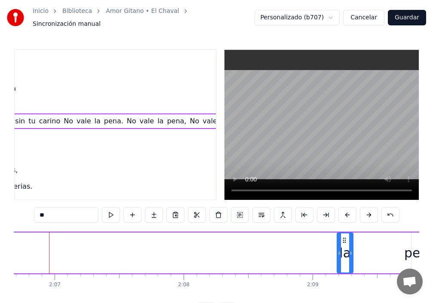
scroll to position [0, 16327]
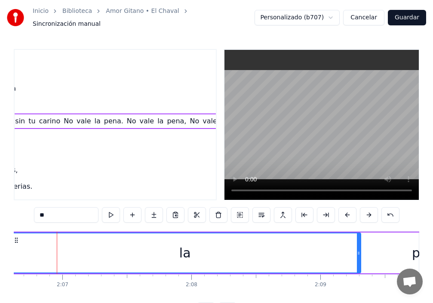
drag, startPoint x: 346, startPoint y: 251, endPoint x: 12, endPoint y: 240, distance: 335.0
click at [8, 239] on div "Inicio Biblioteca Amor Gitano • El Chaval Sincronización manual Personalizado (…" at bounding box center [216, 159] width 433 height 318
drag, startPoint x: 361, startPoint y: 250, endPoint x: 269, endPoint y: 254, distance: 91.6
click at [175, 253] on div "la" at bounding box center [183, 253] width 355 height 41
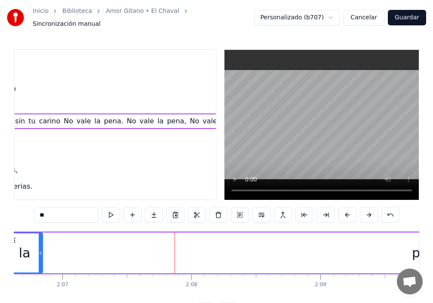
drag, startPoint x: 357, startPoint y: 246, endPoint x: 29, endPoint y: 250, distance: 328.4
click at [37, 245] on div "la" at bounding box center [24, 252] width 35 height 39
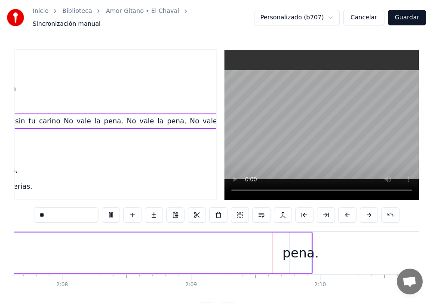
scroll to position [0, 16640]
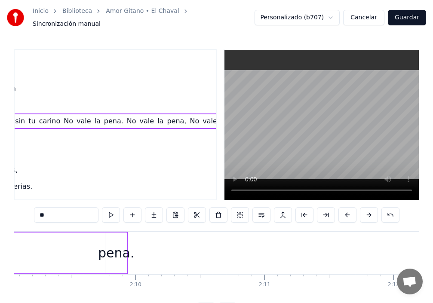
click at [112, 258] on div "pena." at bounding box center [116, 252] width 36 height 19
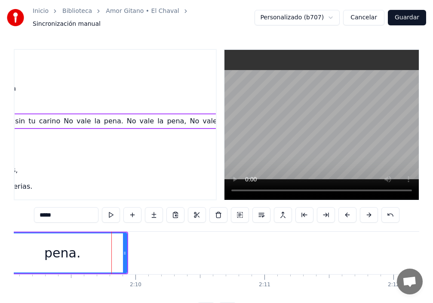
drag, startPoint x: 107, startPoint y: 251, endPoint x: 69, endPoint y: 254, distance: 38.8
click at [0, 245] on div "Inicio Biblioteca Amor Gitano • El Chaval Sincronización manual Personalizado (…" at bounding box center [216, 159] width 433 height 318
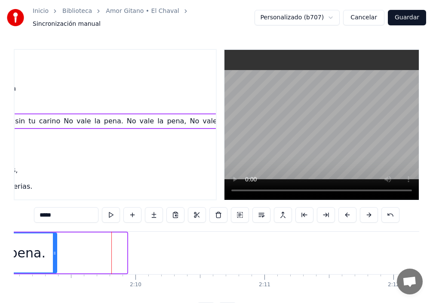
drag, startPoint x: 126, startPoint y: 250, endPoint x: 52, endPoint y: 246, distance: 74.9
click at [53, 250] on icon at bounding box center [54, 253] width 3 height 7
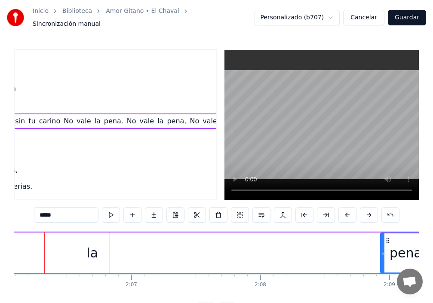
scroll to position [0, 16246]
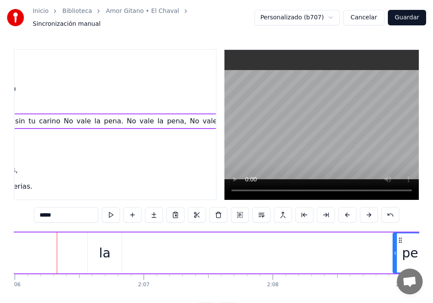
click at [398, 253] on div "pena." at bounding box center [419, 252] width 53 height 39
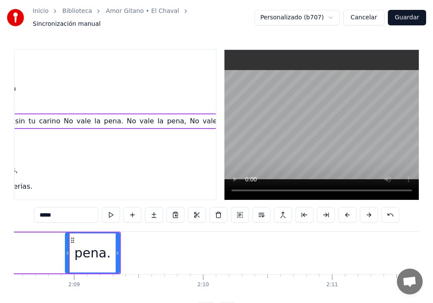
scroll to position [0, 16585]
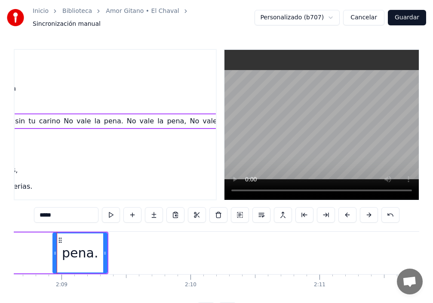
drag, startPoint x: 395, startPoint y: 250, endPoint x: 49, endPoint y: 252, distance: 345.1
click at [53, 251] on div "pena." at bounding box center [79, 253] width 55 height 41
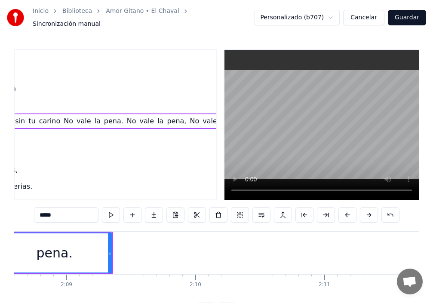
drag, startPoint x: 61, startPoint y: 250, endPoint x: 38, endPoint y: 253, distance: 22.5
click at [0, 250] on div "Inicio Biblioteca Amor Gitano • El Chaval Sincronización manual Personalizado (…" at bounding box center [216, 159] width 433 height 318
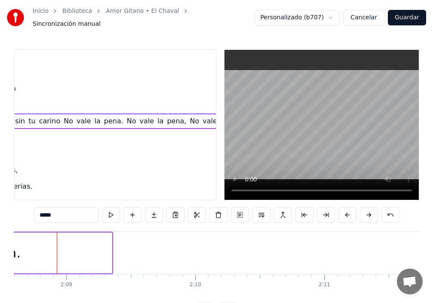
drag, startPoint x: 110, startPoint y: 248, endPoint x: 7, endPoint y: 245, distance: 103.2
click at [7, 245] on div "Inicio Biblioteca Amor Gitano • El Chaval Sincronización manual Personalizado (…" at bounding box center [216, 159] width 433 height 318
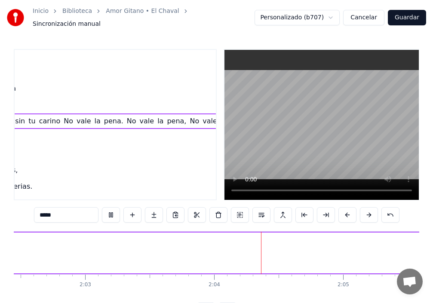
scroll to position [0, 15941]
click at [403, 255] on div "la" at bounding box center [409, 253] width 34 height 41
type input "**"
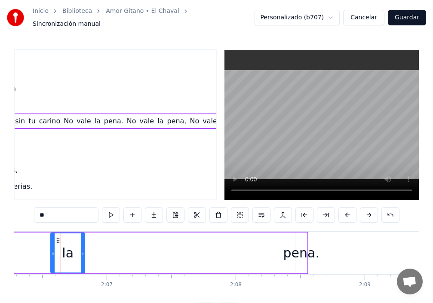
scroll to position [0, 16286]
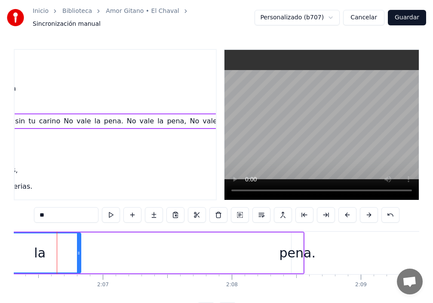
drag, startPoint x: 48, startPoint y: 248, endPoint x: 0, endPoint y: 245, distance: 48.2
click at [0, 245] on div "Inicio Biblioteca Amor Gitano • El Chaval Sincronización manual Personalizado (…" at bounding box center [216, 159] width 433 height 318
drag, startPoint x: 79, startPoint y: 248, endPoint x: 34, endPoint y: 253, distance: 45.9
click at [19, 250] on icon at bounding box center [18, 253] width 3 height 7
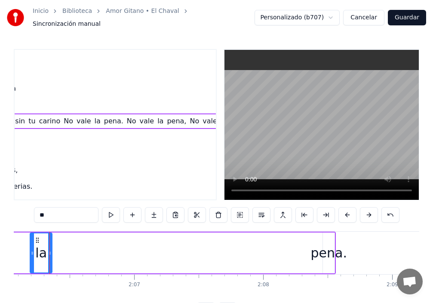
scroll to position [0, 16248]
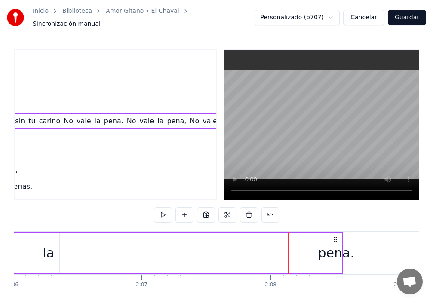
click at [334, 248] on div "pena." at bounding box center [336, 252] width 36 height 19
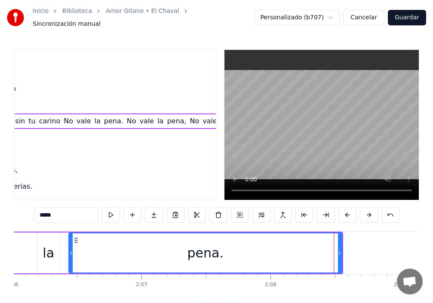
drag, startPoint x: 331, startPoint y: 248, endPoint x: 70, endPoint y: 248, distance: 261.3
click at [70, 250] on icon at bounding box center [70, 253] width 3 height 7
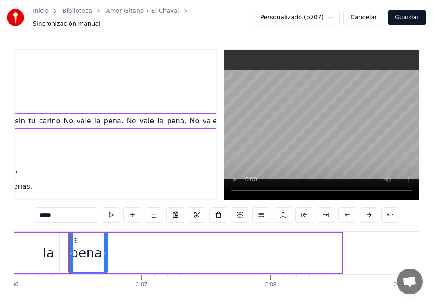
drag, startPoint x: 340, startPoint y: 249, endPoint x: 106, endPoint y: 250, distance: 234.2
click at [106, 250] on icon at bounding box center [105, 253] width 3 height 7
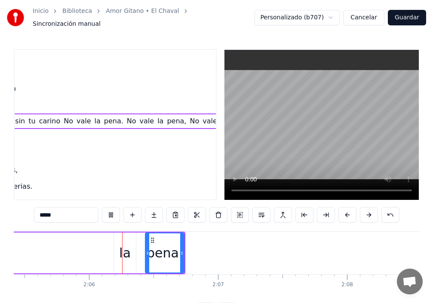
scroll to position [0, 16174]
click at [119, 256] on div "la" at bounding box center [122, 252] width 12 height 19
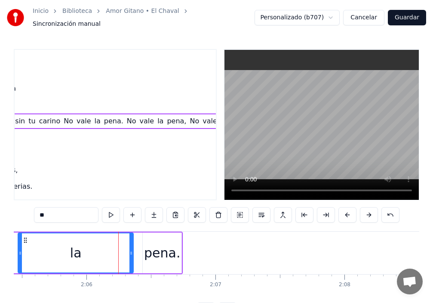
drag, startPoint x: 108, startPoint y: 254, endPoint x: 0, endPoint y: 251, distance: 107.9
click at [0, 248] on div "Inicio Biblioteca Amor Gitano • El Chaval Sincronización manual Personalizado (…" at bounding box center [216, 159] width 433 height 318
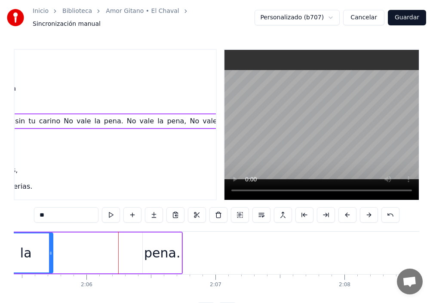
drag, startPoint x: 132, startPoint y: 250, endPoint x: 51, endPoint y: 247, distance: 81.3
click at [51, 250] on icon at bounding box center [50, 253] width 3 height 7
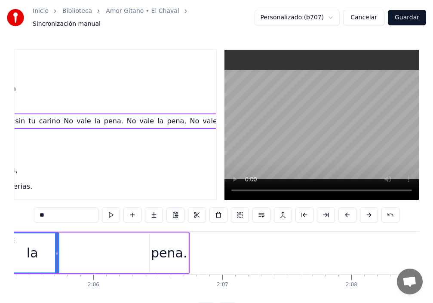
click at [157, 251] on div "pena." at bounding box center [169, 252] width 36 height 19
type input "*****"
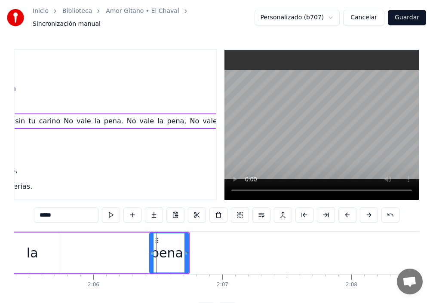
drag, startPoint x: 150, startPoint y: 251, endPoint x: 119, endPoint y: 253, distance: 30.1
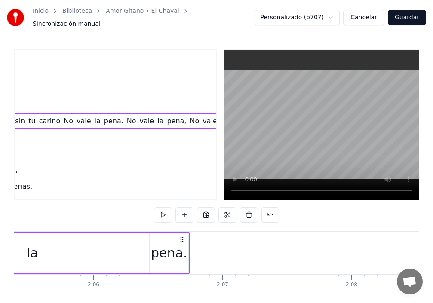
drag, startPoint x: 158, startPoint y: 249, endPoint x: 100, endPoint y: 250, distance: 58.5
click at [155, 243] on div "pena." at bounding box center [169, 252] width 36 height 19
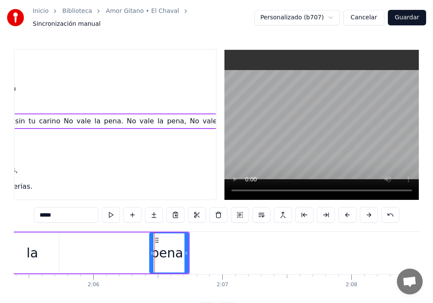
drag, startPoint x: 153, startPoint y: 242, endPoint x: 149, endPoint y: 253, distance: 11.6
click at [129, 249] on div "[DATE] te vi pasar, con el de brazos Y sin que lo notaras, te seguí los pasos […" at bounding box center [399, 252] width 33105 height 43
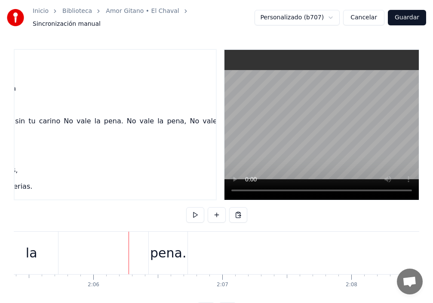
click at [159, 247] on div "pena." at bounding box center [168, 252] width 36 height 19
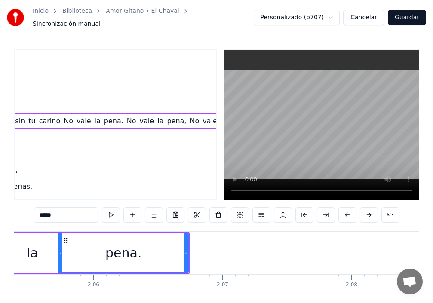
drag, startPoint x: 152, startPoint y: 247, endPoint x: 57, endPoint y: 245, distance: 94.6
click at [60, 244] on div at bounding box center [60, 252] width 3 height 39
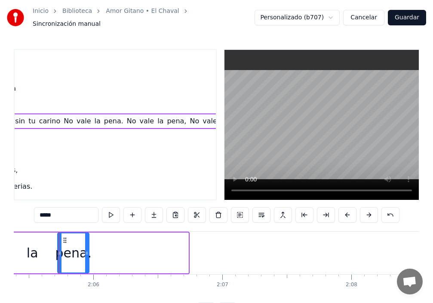
drag, startPoint x: 187, startPoint y: 247, endPoint x: 88, endPoint y: 244, distance: 99.3
click at [88, 244] on div at bounding box center [86, 252] width 3 height 39
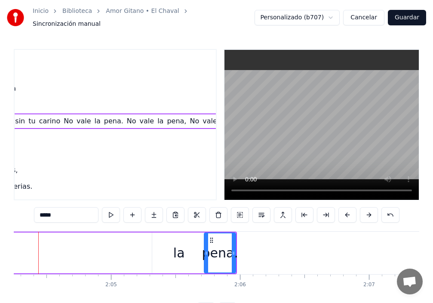
scroll to position [0, 16002]
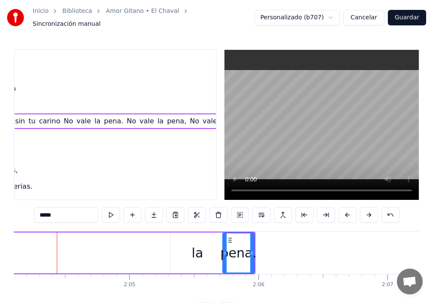
click at [174, 250] on div "la" at bounding box center [197, 253] width 53 height 41
type input "**"
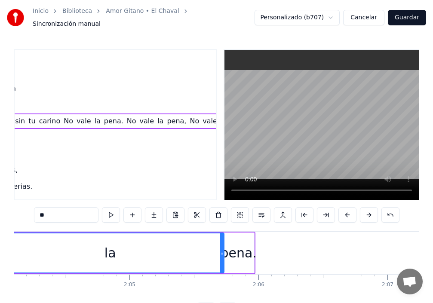
drag, startPoint x: 174, startPoint y: 249, endPoint x: 0, endPoint y: 235, distance: 175.0
click at [0, 235] on div "Inicio Biblioteca Amor Gitano • El Chaval Sincronización manual Personalizado (…" at bounding box center [216, 159] width 433 height 318
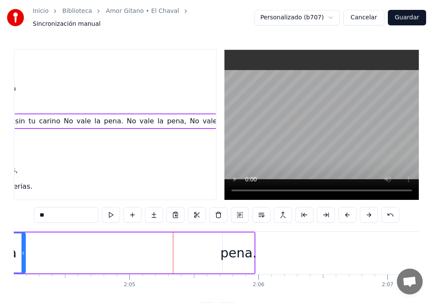
drag, startPoint x: 223, startPoint y: 248, endPoint x: 41, endPoint y: 253, distance: 181.9
click at [23, 252] on div at bounding box center [22, 252] width 3 height 39
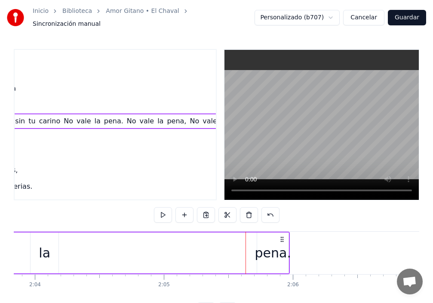
click at [259, 248] on div "pena." at bounding box center [273, 252] width 36 height 19
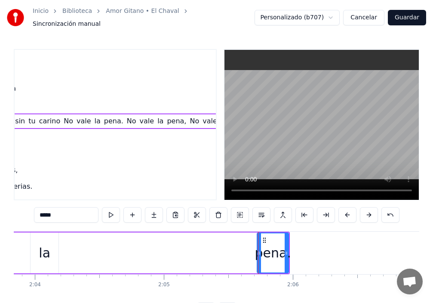
click at [258, 248] on div at bounding box center [258, 253] width 0 height 43
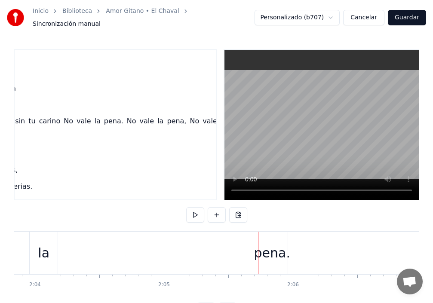
click at [256, 247] on div "pena." at bounding box center [272, 253] width 32 height 43
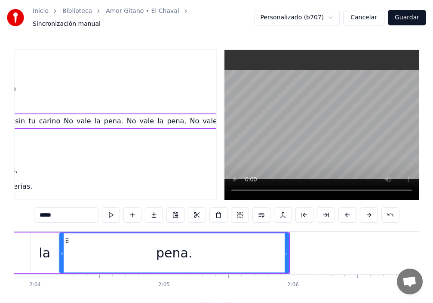
drag, startPoint x: 259, startPoint y: 245, endPoint x: 61, endPoint y: 251, distance: 197.4
click at [61, 251] on div at bounding box center [61, 252] width 3 height 39
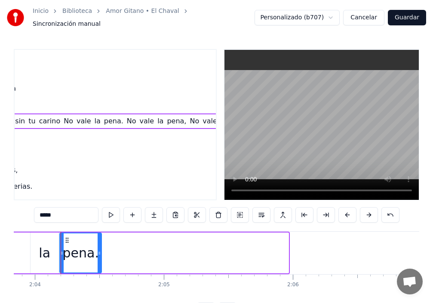
drag, startPoint x: 287, startPoint y: 246, endPoint x: 100, endPoint y: 248, distance: 187.0
click at [100, 250] on icon at bounding box center [99, 253] width 3 height 7
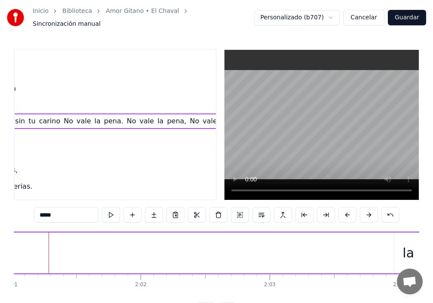
scroll to position [0, 15596]
click at [404, 250] on div "la" at bounding box center [416, 253] width 28 height 41
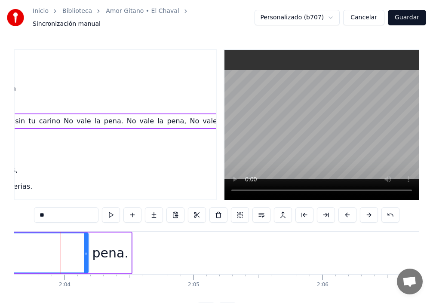
scroll to position [0, 15942]
drag, startPoint x: 404, startPoint y: 250, endPoint x: 0, endPoint y: 245, distance: 403.6
click at [0, 244] on div "Inicio Biblioteca Amor Gitano • El Chaval Sincronización manual Personalizado (…" at bounding box center [216, 159] width 433 height 318
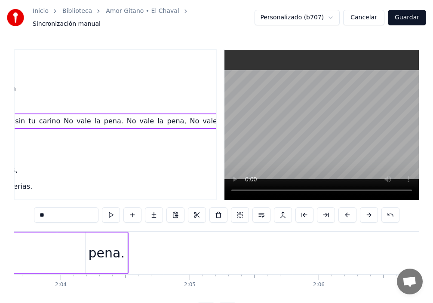
drag, startPoint x: 83, startPoint y: 248, endPoint x: 43, endPoint y: 253, distance: 39.8
click at [0, 240] on div "Inicio Biblioteca Amor Gitano • El Chaval Sincronización manual Personalizado (…" at bounding box center [216, 159] width 433 height 318
click at [104, 254] on div "pena." at bounding box center [106, 252] width 36 height 19
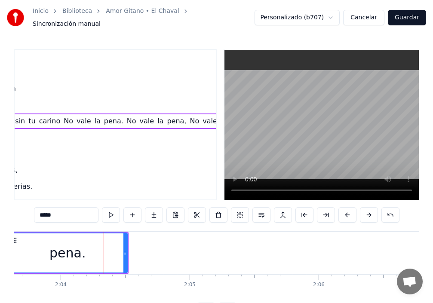
drag, startPoint x: 86, startPoint y: 251, endPoint x: 0, endPoint y: 248, distance: 86.5
click at [0, 248] on div "Inicio Biblioteca Amor Gitano • El Chaval Sincronización manual Personalizado (…" at bounding box center [216, 159] width 433 height 318
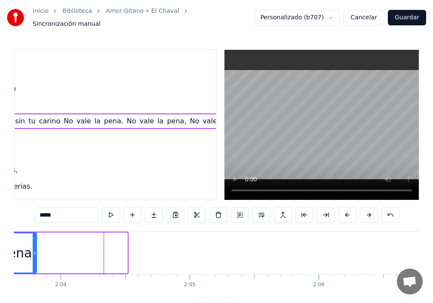
drag, startPoint x: 127, startPoint y: 250, endPoint x: 36, endPoint y: 246, distance: 90.8
click at [36, 250] on icon at bounding box center [34, 253] width 3 height 7
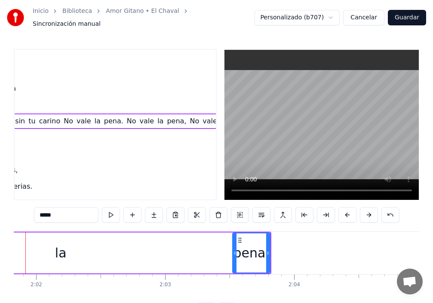
scroll to position [0, 15677]
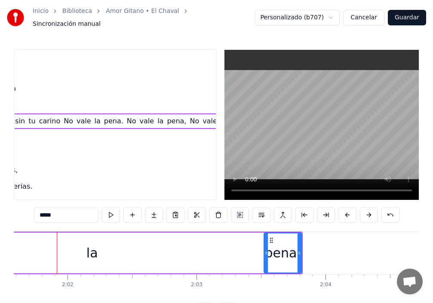
click at [108, 253] on div "la" at bounding box center [91, 253] width 349 height 41
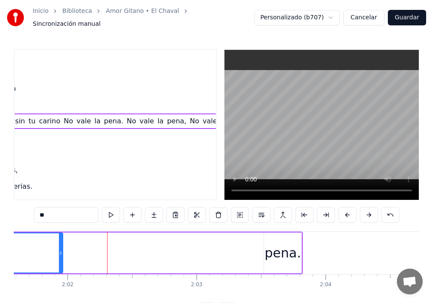
drag, startPoint x: 264, startPoint y: 246, endPoint x: 107, endPoint y: 244, distance: 156.9
click at [59, 244] on div at bounding box center [60, 252] width 3 height 39
click at [287, 246] on div "pena." at bounding box center [285, 252] width 36 height 19
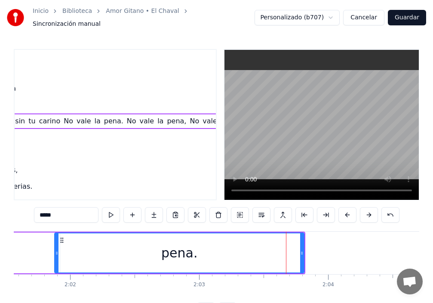
drag, startPoint x: 269, startPoint y: 245, endPoint x: 183, endPoint y: 251, distance: 86.2
click at [57, 246] on div at bounding box center [56, 252] width 3 height 39
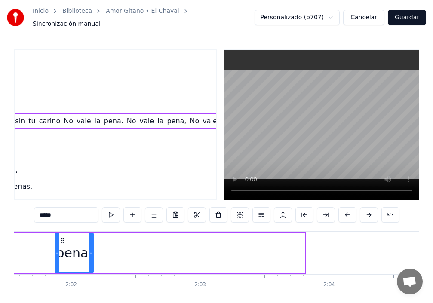
drag, startPoint x: 304, startPoint y: 245, endPoint x: 88, endPoint y: 239, distance: 216.3
click at [92, 237] on div at bounding box center [90, 252] width 3 height 39
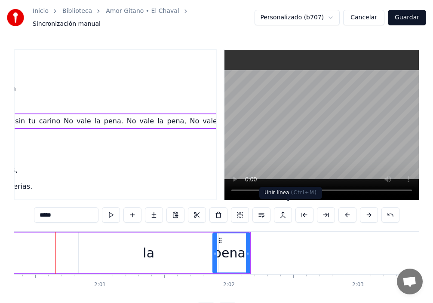
scroll to position [0, 15514]
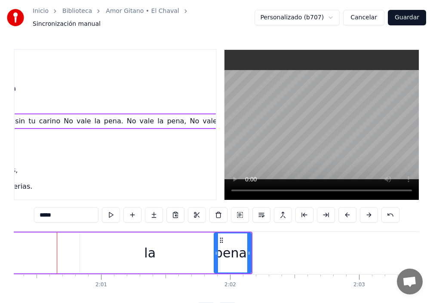
click at [100, 245] on div "la" at bounding box center [150, 253] width 140 height 41
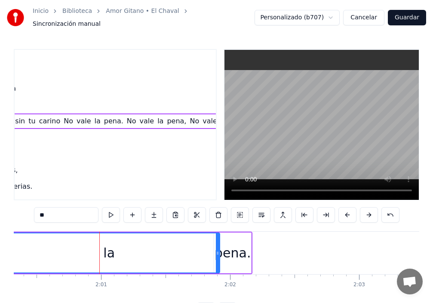
drag, startPoint x: 82, startPoint y: 248, endPoint x: 0, endPoint y: 238, distance: 82.3
click at [0, 238] on div "Inicio Biblioteca Amor Gitano • El Chaval Sincronización manual Personalizado (…" at bounding box center [216, 159] width 433 height 318
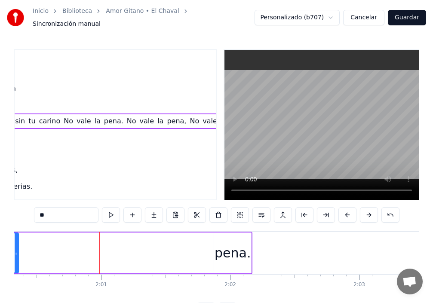
drag, startPoint x: 219, startPoint y: 243, endPoint x: 16, endPoint y: 233, distance: 203.6
click at [16, 233] on div at bounding box center [16, 252] width 3 height 39
click at [227, 247] on div "pena." at bounding box center [232, 252] width 36 height 19
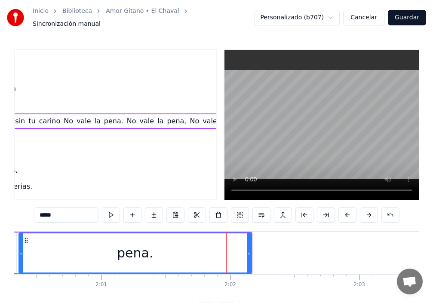
drag, startPoint x: 199, startPoint y: 242, endPoint x: 16, endPoint y: 251, distance: 182.8
click at [19, 251] on div at bounding box center [20, 252] width 3 height 39
click at [17, 250] on icon at bounding box center [16, 253] width 3 height 7
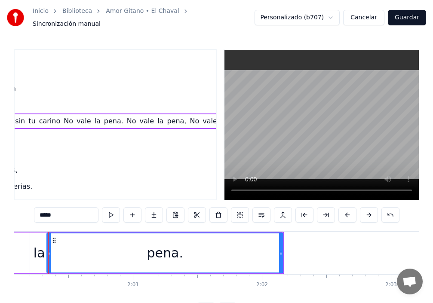
scroll to position [0, 15474]
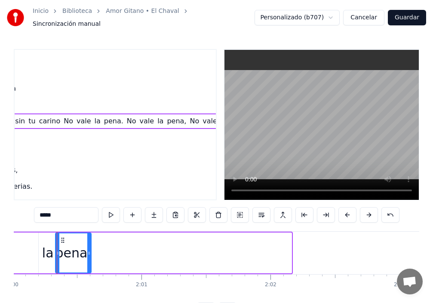
drag, startPoint x: 291, startPoint y: 242, endPoint x: 90, endPoint y: 251, distance: 200.9
click at [90, 251] on div at bounding box center [88, 252] width 3 height 39
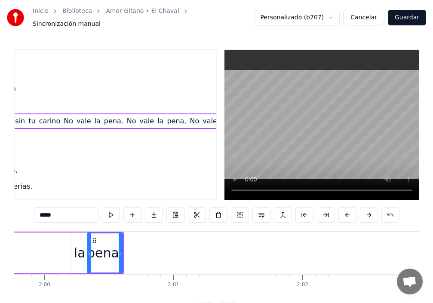
scroll to position [0, 15433]
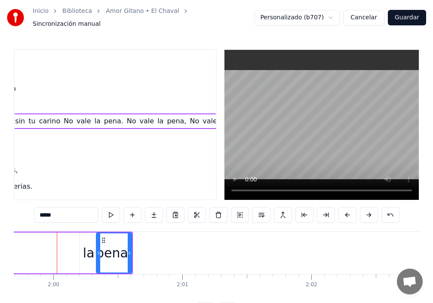
click at [89, 253] on div "la" at bounding box center [89, 252] width 12 height 19
type input "**"
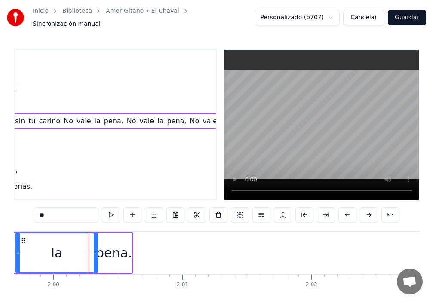
drag, startPoint x: 77, startPoint y: 250, endPoint x: 18, endPoint y: 251, distance: 59.8
click at [18, 251] on icon at bounding box center [17, 253] width 3 height 7
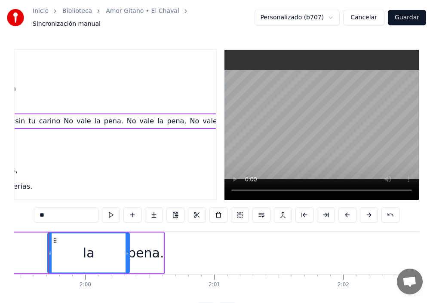
scroll to position [0, 15393]
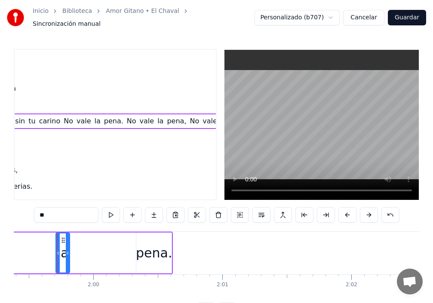
drag, startPoint x: 136, startPoint y: 248, endPoint x: 68, endPoint y: 254, distance: 68.2
click at [68, 254] on div at bounding box center [67, 252] width 3 height 39
drag, startPoint x: 56, startPoint y: 252, endPoint x: 0, endPoint y: 250, distance: 56.4
click at [0, 250] on div "Inicio Biblioteca Amor Gitano • El Chaval Sincronización manual Personalizado (…" at bounding box center [216, 159] width 433 height 318
drag, startPoint x: 69, startPoint y: 248, endPoint x: 17, endPoint y: 249, distance: 52.0
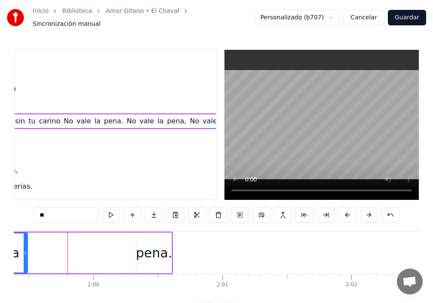
click at [25, 250] on icon at bounding box center [25, 253] width 3 height 7
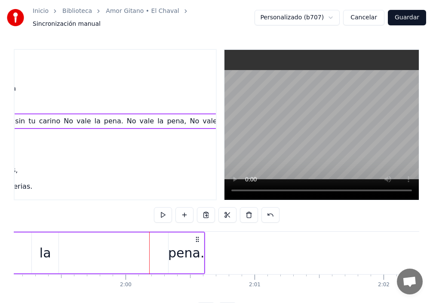
click at [174, 247] on div "pena." at bounding box center [186, 252] width 36 height 19
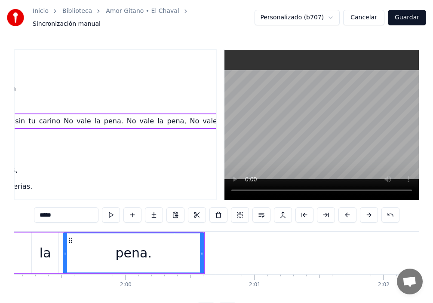
drag, startPoint x: 171, startPoint y: 247, endPoint x: 109, endPoint y: 246, distance: 61.9
click at [64, 245] on div at bounding box center [65, 252] width 3 height 39
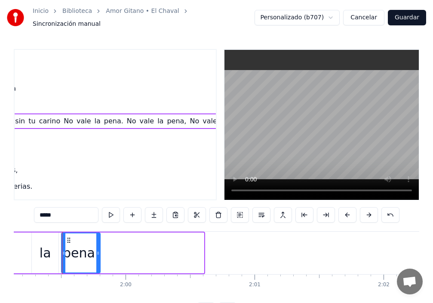
drag, startPoint x: 203, startPoint y: 248, endPoint x: 97, endPoint y: 249, distance: 106.2
click at [97, 250] on icon at bounding box center [97, 253] width 3 height 7
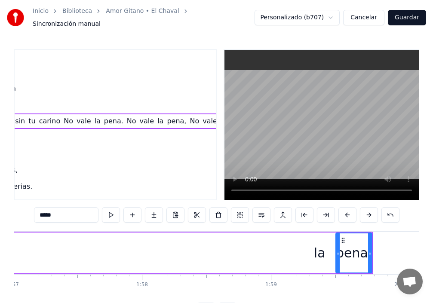
scroll to position [0, 15027]
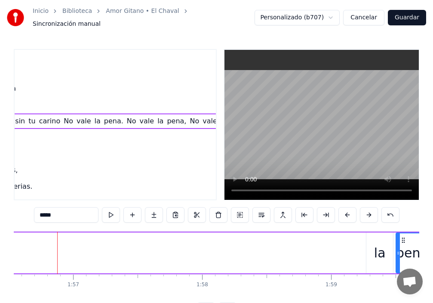
click at [369, 244] on div "la" at bounding box center [379, 253] width 27 height 41
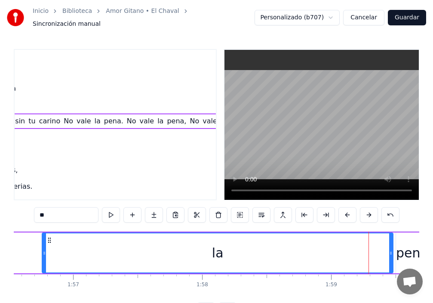
drag, startPoint x: 368, startPoint y: 253, endPoint x: 43, endPoint y: 261, distance: 325.5
click at [43, 261] on div at bounding box center [44, 252] width 3 height 39
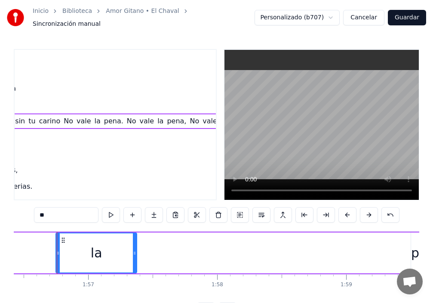
drag, startPoint x: 405, startPoint y: 248, endPoint x: 119, endPoint y: 250, distance: 285.8
click at [133, 250] on icon at bounding box center [134, 253] width 3 height 7
click at [415, 243] on div "pena." at bounding box center [429, 252] width 36 height 19
type input "*****"
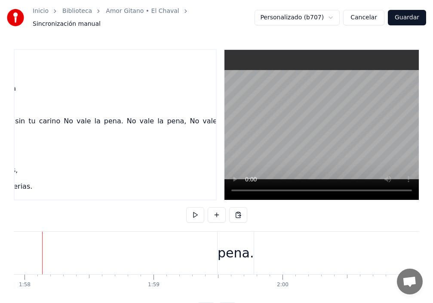
scroll to position [0, 15189]
click at [242, 248] on div "pena." at bounding box center [251, 252] width 36 height 19
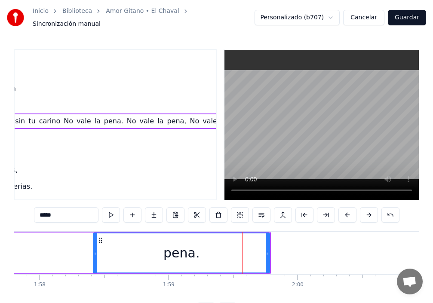
drag, startPoint x: 235, startPoint y: 248, endPoint x: 95, endPoint y: 244, distance: 140.2
click at [95, 244] on div at bounding box center [95, 252] width 3 height 39
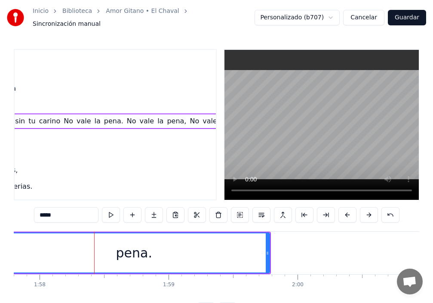
drag, startPoint x: 100, startPoint y: 237, endPoint x: 63, endPoint y: 253, distance: 40.5
click at [0, 249] on div "Inicio Biblioteca Amor Gitano • El Chaval Sincronización manual Personalizado (…" at bounding box center [216, 159] width 433 height 318
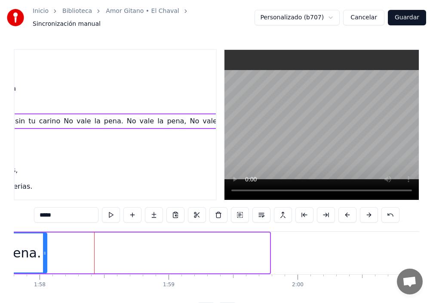
drag, startPoint x: 269, startPoint y: 249, endPoint x: 40, endPoint y: 251, distance: 228.7
click at [43, 251] on icon at bounding box center [44, 253] width 3 height 7
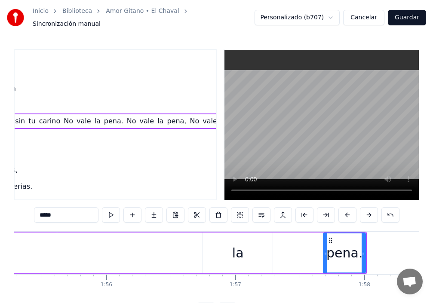
scroll to position [0, 14864]
drag, startPoint x: 233, startPoint y: 263, endPoint x: 228, endPoint y: 261, distance: 5.3
click at [233, 263] on div "la" at bounding box center [238, 253] width 70 height 41
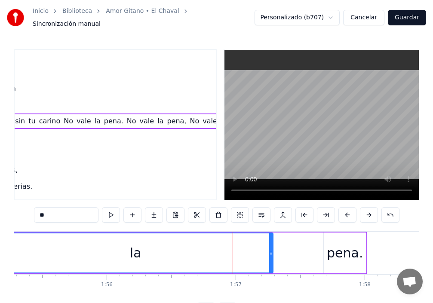
drag, startPoint x: 205, startPoint y: 251, endPoint x: 0, endPoint y: 242, distance: 205.7
click at [0, 242] on div "Inicio Biblioteca Amor Gitano • El Chaval Sincronización manual Personalizado (…" at bounding box center [216, 159] width 433 height 318
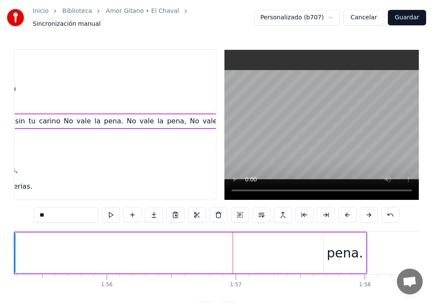
drag, startPoint x: 254, startPoint y: 247, endPoint x: 47, endPoint y: 245, distance: 206.7
click at [12, 243] on div "Inicio Biblioteca Amor Gitano • El Chaval Sincronización manual Personalizado (…" at bounding box center [216, 159] width 433 height 318
click at [334, 243] on div "pena." at bounding box center [345, 252] width 36 height 19
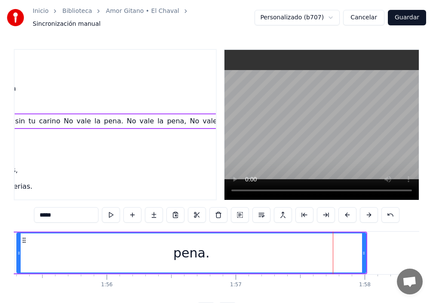
drag, startPoint x: 326, startPoint y: 243, endPoint x: 22, endPoint y: 248, distance: 303.5
click at [18, 245] on div at bounding box center [18, 252] width 3 height 39
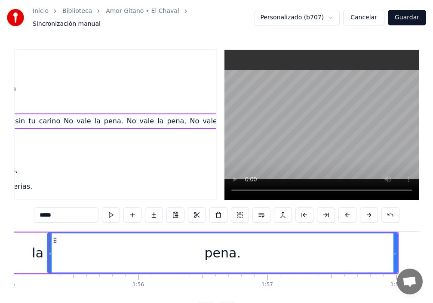
scroll to position [0, 14825]
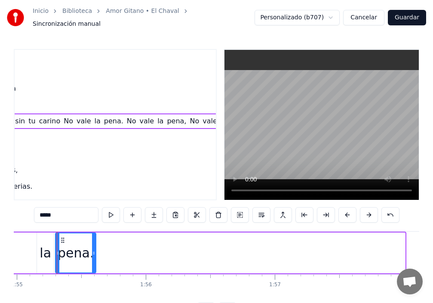
drag, startPoint x: 404, startPoint y: 240, endPoint x: 95, endPoint y: 239, distance: 309.0
click at [95, 239] on div at bounding box center [93, 252] width 3 height 39
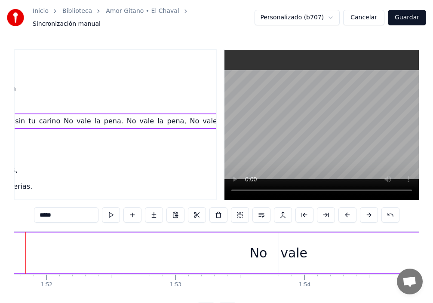
scroll to position [0, 14377]
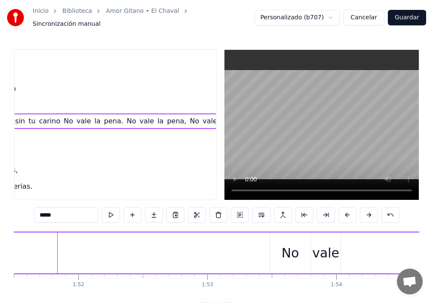
click at [286, 255] on div "No" at bounding box center [291, 252] width 18 height 19
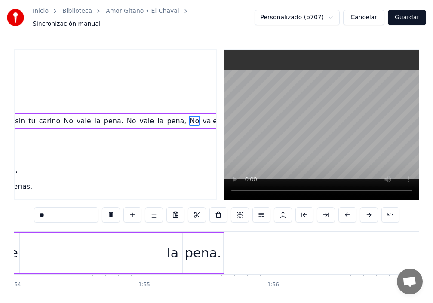
scroll to position [0, 14699]
click at [173, 254] on div "la" at bounding box center [171, 252] width 12 height 19
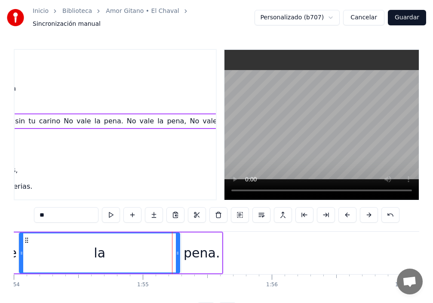
drag, startPoint x: 164, startPoint y: 255, endPoint x: 42, endPoint y: 256, distance: 122.1
click at [19, 256] on div "la" at bounding box center [99, 253] width 161 height 41
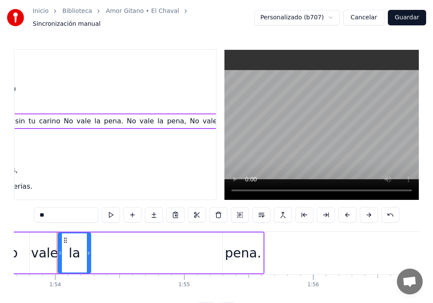
drag, startPoint x: 220, startPoint y: 253, endPoint x: 90, endPoint y: 253, distance: 130.2
click at [90, 253] on div at bounding box center [88, 252] width 3 height 39
click at [225, 250] on div "pena." at bounding box center [243, 253] width 40 height 41
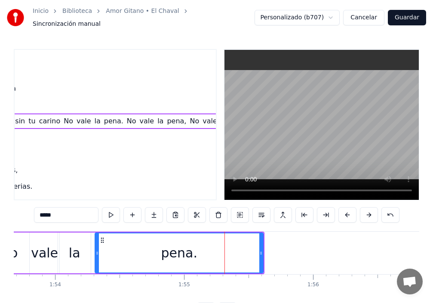
drag, startPoint x: 225, startPoint y: 250, endPoint x: 98, endPoint y: 245, distance: 127.7
click at [98, 250] on icon at bounding box center [96, 253] width 3 height 7
drag, startPoint x: 96, startPoint y: 247, endPoint x: 120, endPoint y: 250, distance: 24.3
click at [120, 250] on icon at bounding box center [120, 253] width 3 height 7
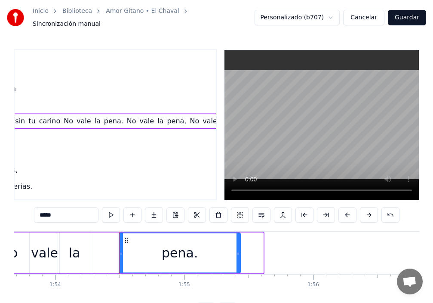
drag, startPoint x: 263, startPoint y: 254, endPoint x: 236, endPoint y: 253, distance: 27.1
click at [239, 255] on div at bounding box center [237, 252] width 3 height 39
click at [14, 252] on div "No" at bounding box center [9, 252] width 18 height 19
type input "**"
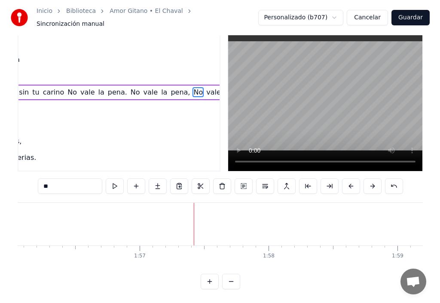
scroll to position [0, 0]
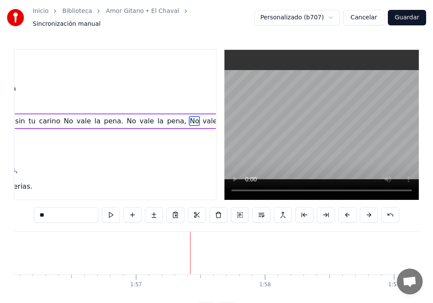
click at [403, 18] on button "Guardar" at bounding box center [407, 17] width 38 height 15
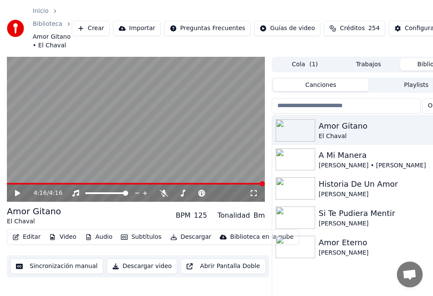
click at [32, 238] on button "Editar" at bounding box center [26, 237] width 35 height 12
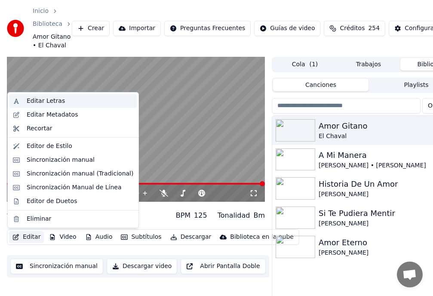
click at [54, 104] on div "Editar Letras" at bounding box center [46, 101] width 38 height 9
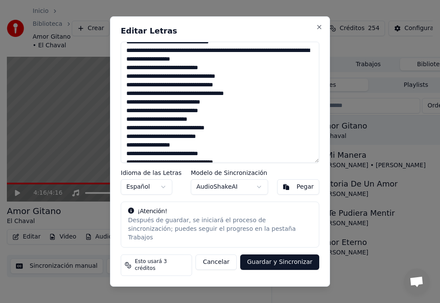
scroll to position [129, 0]
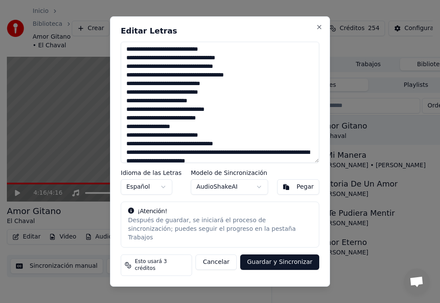
drag, startPoint x: 141, startPoint y: 90, endPoint x: 127, endPoint y: 93, distance: 14.0
click at [127, 93] on textarea at bounding box center [220, 102] width 199 height 121
click at [265, 213] on div "¡Atención! Después de guardar, se iniciará el proceso de sincronización; puedes…" at bounding box center [220, 225] width 199 height 46
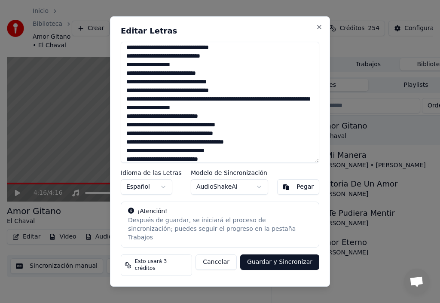
scroll to position [0, 0]
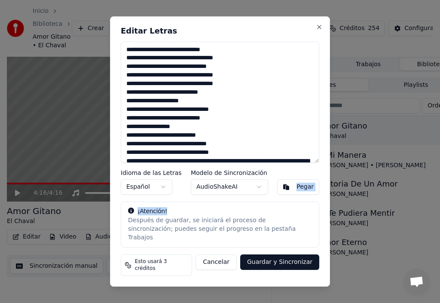
click at [245, 207] on div "Editar Letras Idioma de las Letras Español Modelo de Sincronización AudioShakeA…" at bounding box center [220, 151] width 220 height 271
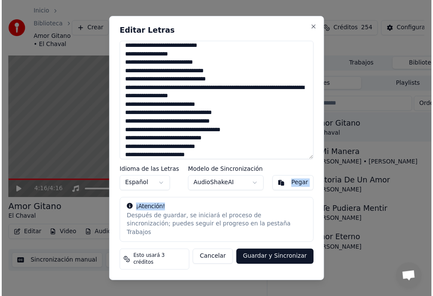
scroll to position [153, 0]
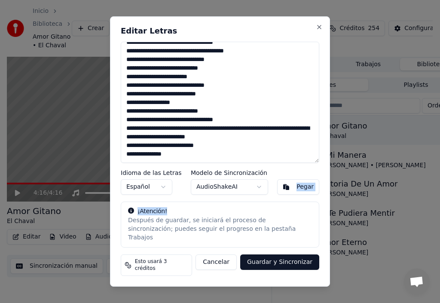
type textarea "**********"
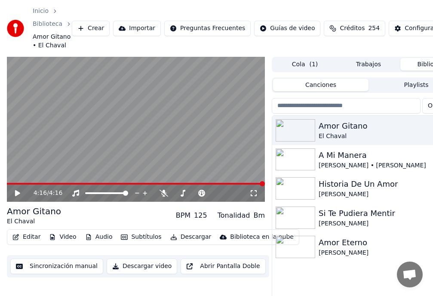
click at [122, 147] on video at bounding box center [136, 129] width 258 height 145
click at [138, 268] on button "Descargar video" at bounding box center [142, 265] width 70 height 15
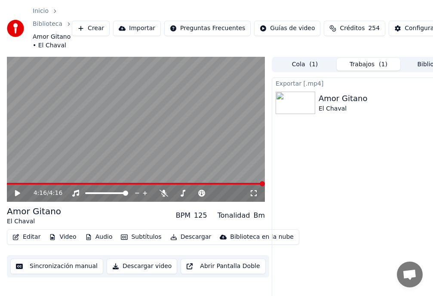
click at [185, 237] on button "Descargar" at bounding box center [191, 237] width 48 height 12
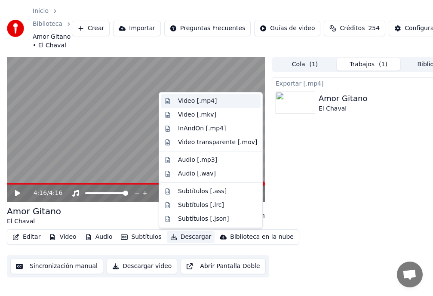
click at [187, 103] on div "Video [.mp4]" at bounding box center [197, 101] width 39 height 9
